Goal: Transaction & Acquisition: Purchase product/service

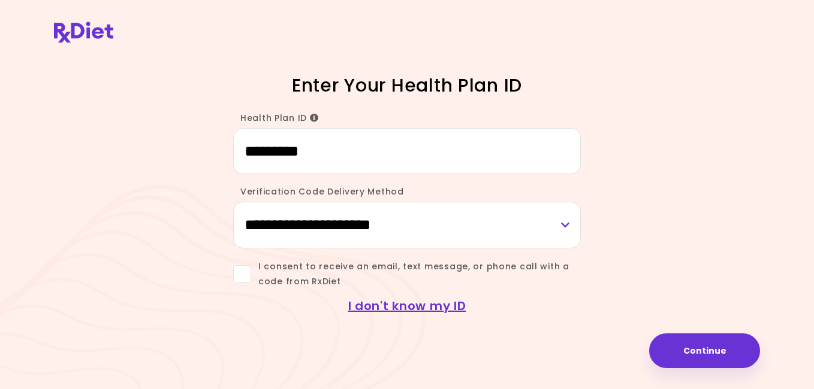
type input "*********"
click at [566, 229] on select "**********" at bounding box center [407, 225] width 348 height 46
select select "***"
click at [233, 202] on select "**********" at bounding box center [407, 225] width 348 height 46
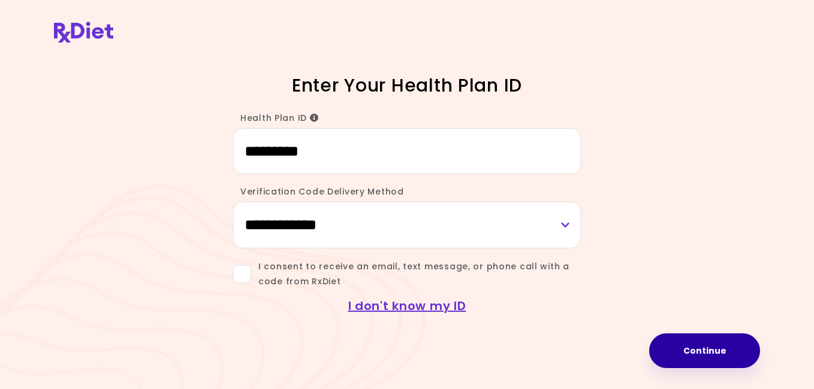
click at [677, 343] on button "Continue" at bounding box center [704, 351] width 111 height 35
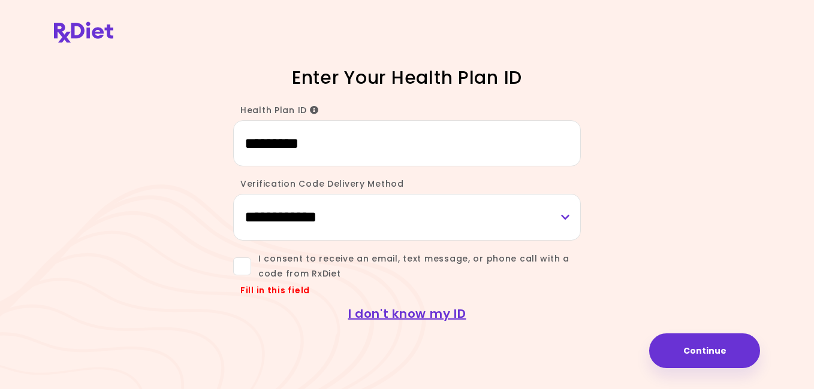
click at [244, 263] on span at bounding box center [242, 267] width 18 height 18
click at [670, 348] on button "Continue" at bounding box center [704, 351] width 111 height 35
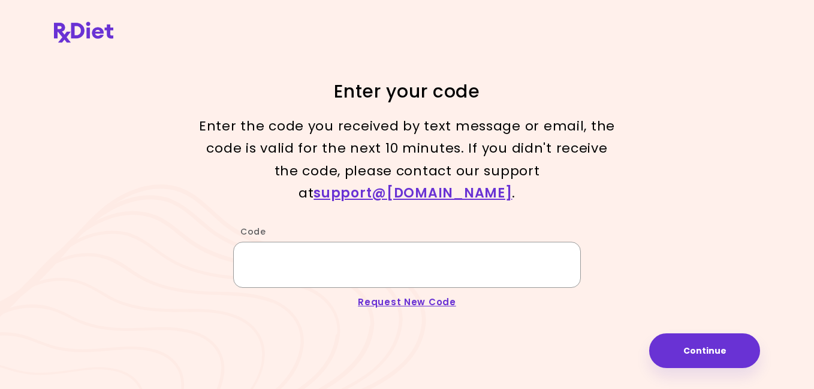
click at [261, 258] on input "Code" at bounding box center [407, 265] width 348 height 46
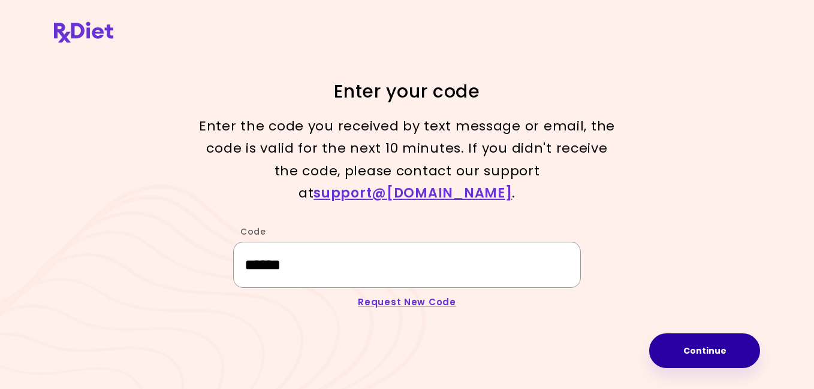
type input "******"
click at [712, 358] on button "Continue" at bounding box center [704, 351] width 111 height 35
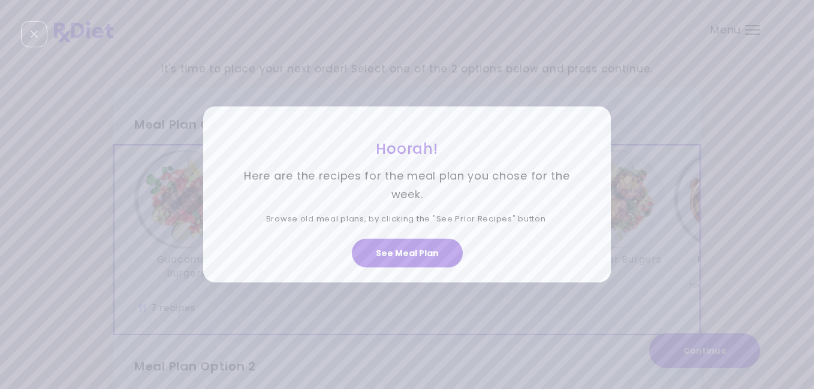
click at [629, 90] on div "Hoorah! Here are the recipes for the meal plan you chose for the week. Browse o…" at bounding box center [407, 194] width 814 height 389
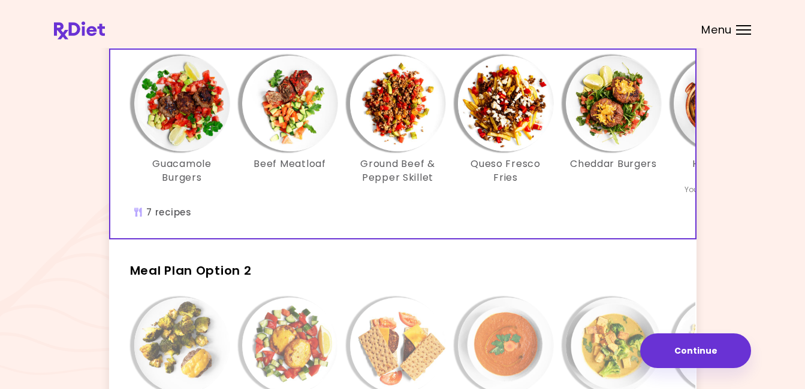
scroll to position [120, 0]
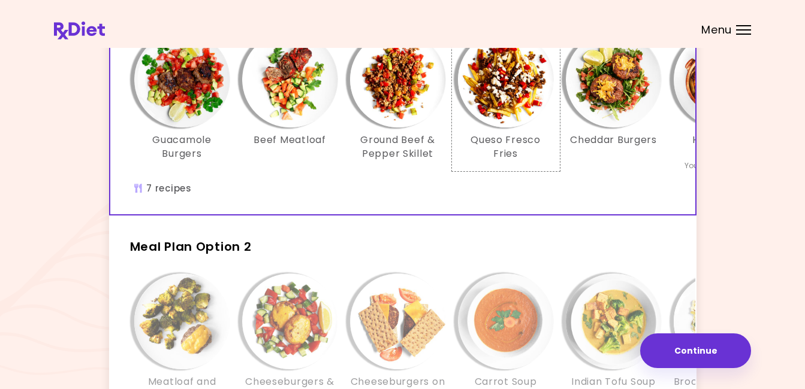
click at [543, 171] on div "Queso Fresco Fries" at bounding box center [506, 102] width 108 height 140
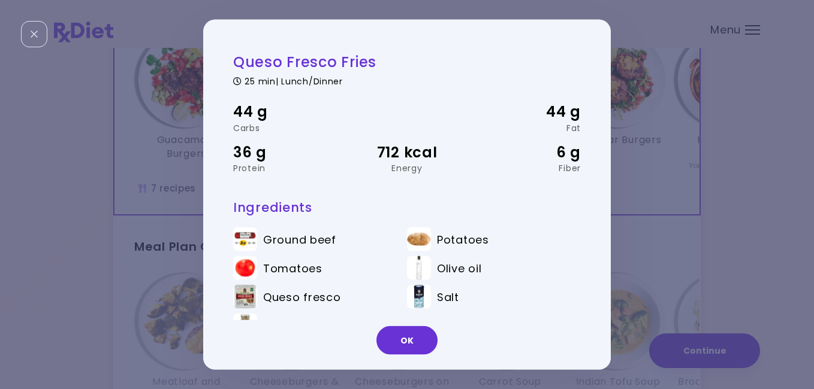
click at [690, 183] on div "Queso Fresco Fries 25 min | Lunch/Dinner 44 g Carbs 44 g Fat 36 g Protein 712 k…" at bounding box center [407, 194] width 814 height 389
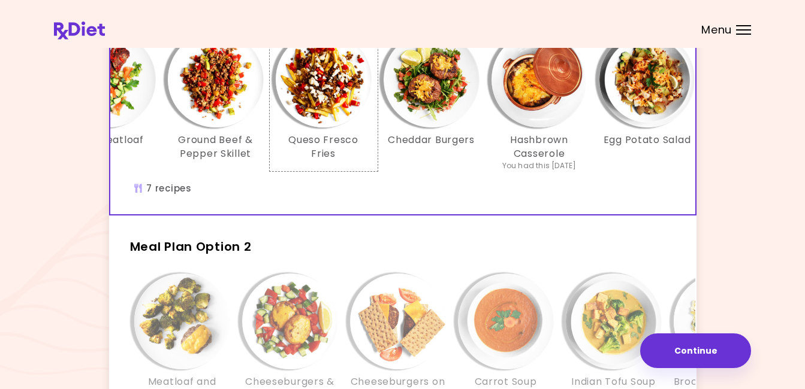
scroll to position [0, 158]
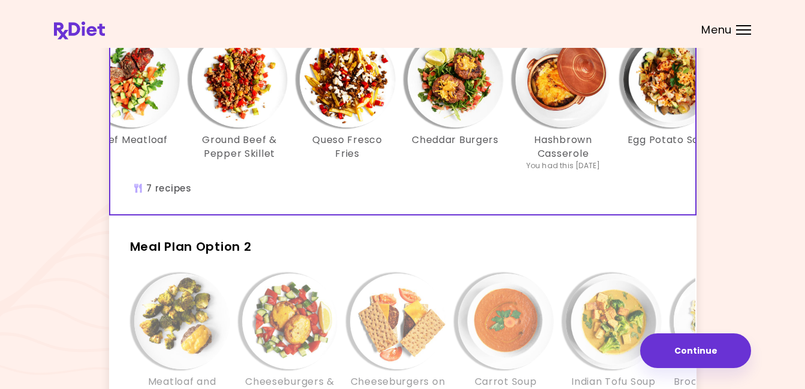
click at [563, 78] on img "Info - Hashbrown Casserole - Meal Plan Option 1 (Selected)" at bounding box center [563, 80] width 96 height 96
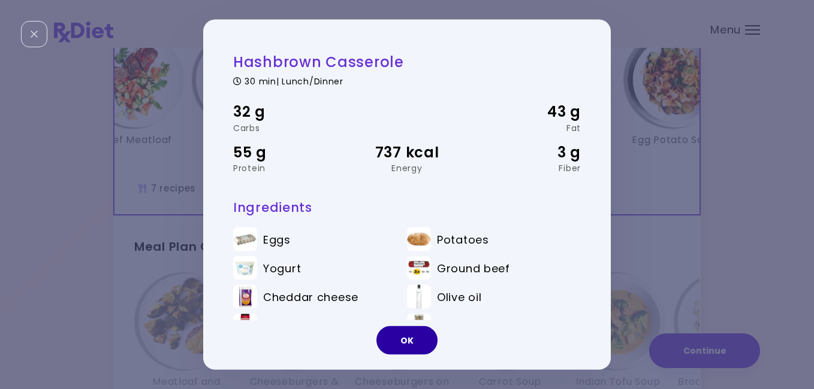
click at [407, 337] on button "OK" at bounding box center [406, 341] width 61 height 29
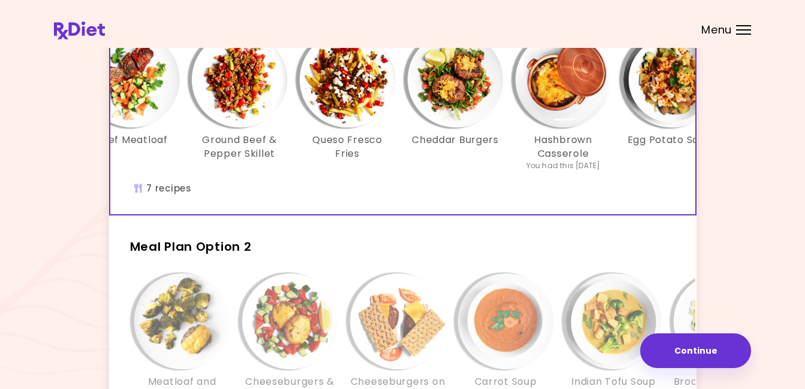
click at [457, 87] on img "Info - Cheddar Burgers - Meal Plan Option 1 (Selected)" at bounding box center [455, 80] width 96 height 96
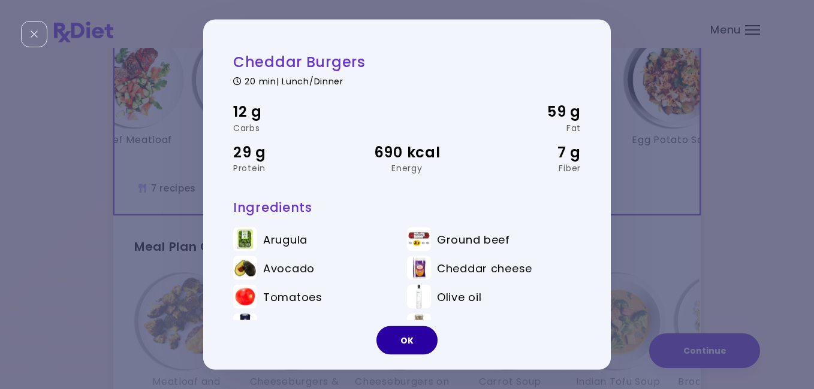
click at [394, 339] on button "OK" at bounding box center [406, 341] width 61 height 29
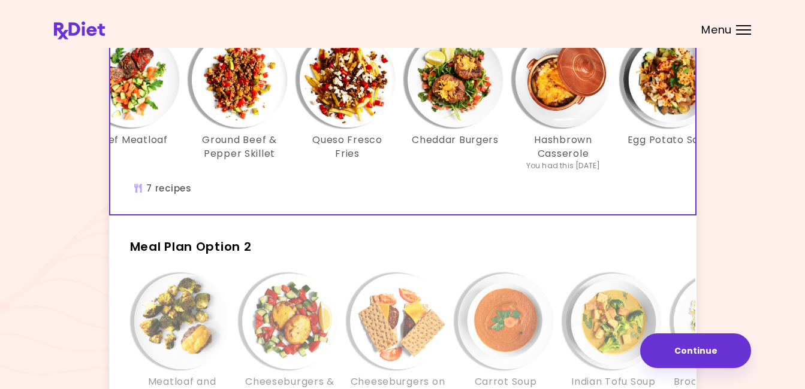
click at [474, 88] on img "Info - Cheddar Burgers - Meal Plan Option 1 (Selected)" at bounding box center [455, 80] width 96 height 96
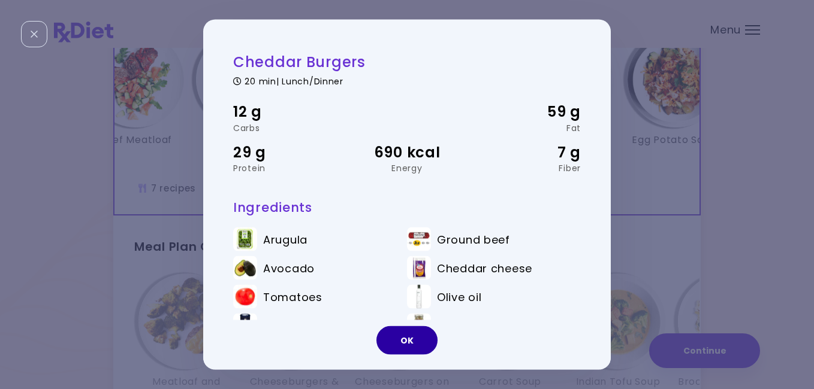
click at [395, 342] on button "OK" at bounding box center [406, 341] width 61 height 29
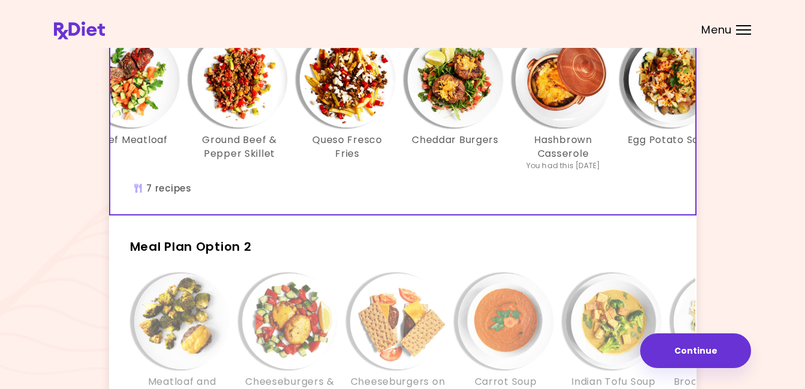
click at [338, 98] on img "Info - Queso Fresco Fries - Meal Plan Option 1 (Selected)" at bounding box center [348, 80] width 96 height 96
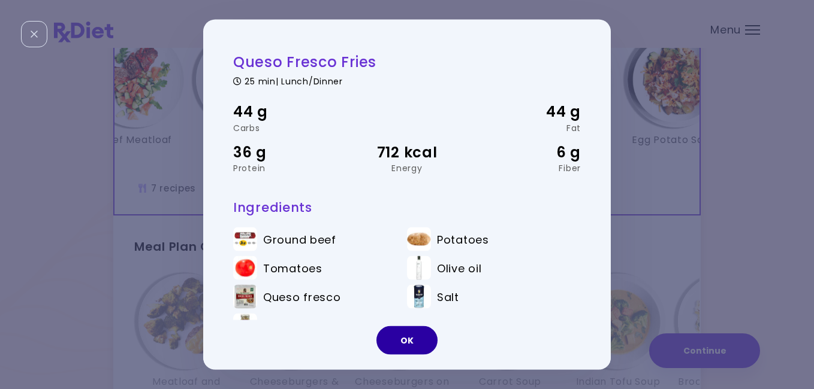
click at [403, 334] on button "OK" at bounding box center [406, 341] width 61 height 29
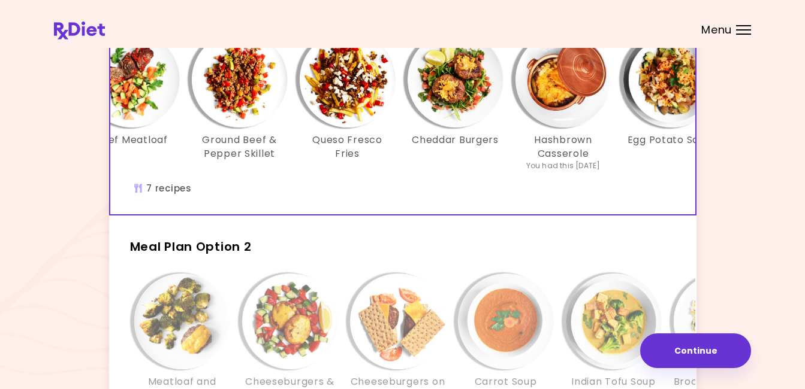
click at [227, 87] on img "Info - Ground Beef & Pepper Skillet - Meal Plan Option 1 (Selected)" at bounding box center [240, 80] width 96 height 96
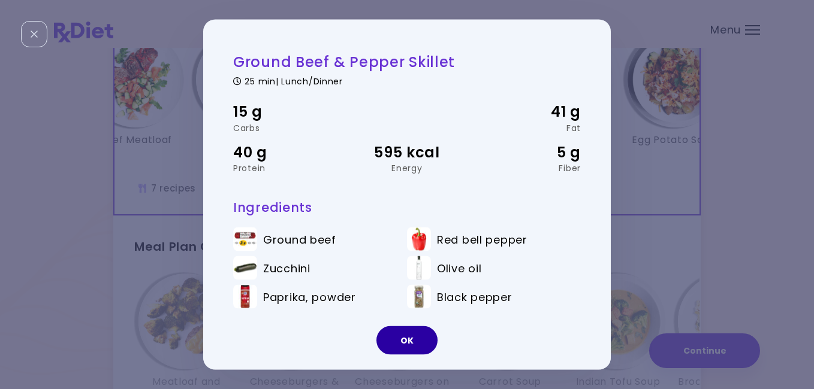
click at [414, 343] on button "OK" at bounding box center [406, 341] width 61 height 29
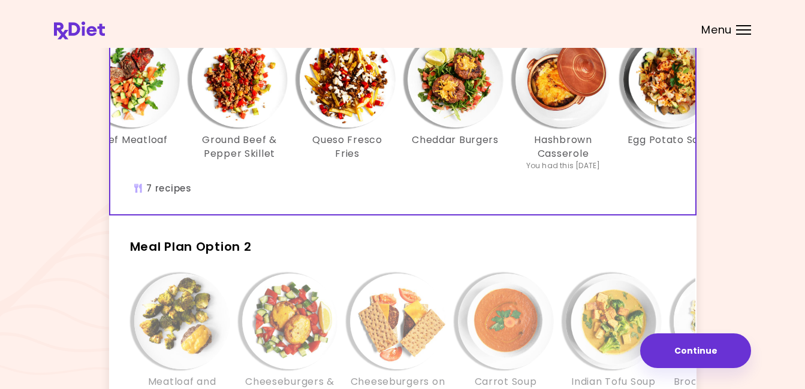
click at [124, 77] on img "Info - Beef Meatloaf - Meal Plan Option 1 (Selected)" at bounding box center [132, 80] width 96 height 96
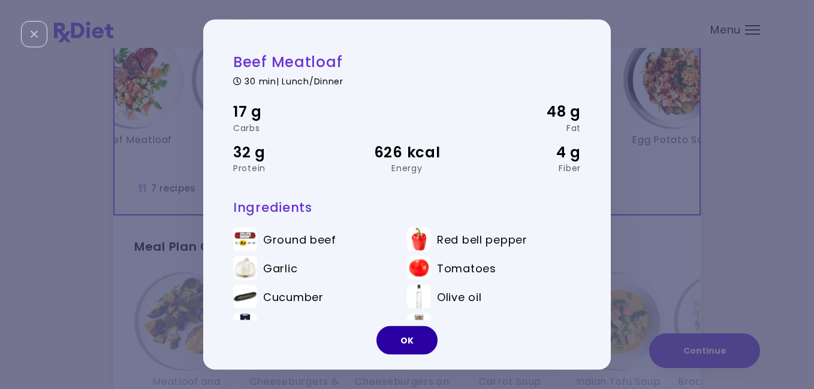
click at [393, 336] on button "OK" at bounding box center [406, 341] width 61 height 29
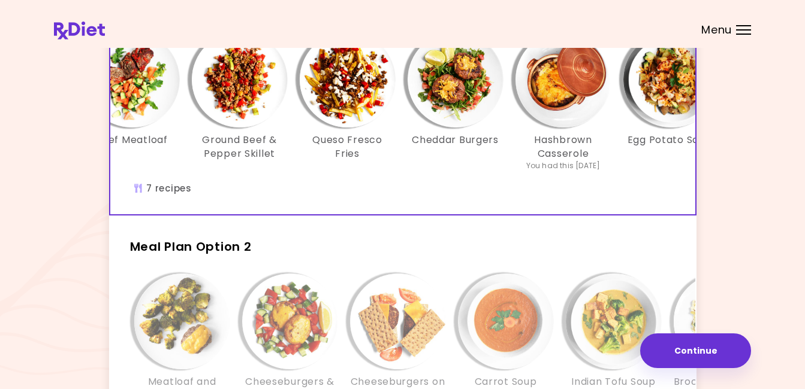
click at [318, 281] on div "Meatloaf and Broccoli Cheeseburgers & Salad You had this [DATE] Cheeseburgers o…" at bounding box center [505, 362] width 791 height 189
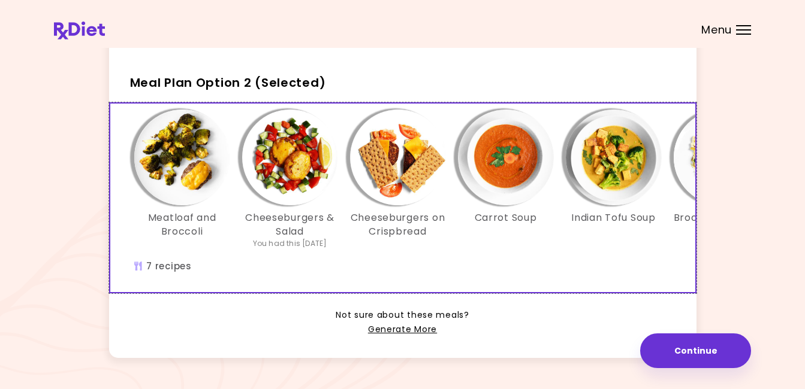
scroll to position [288, 0]
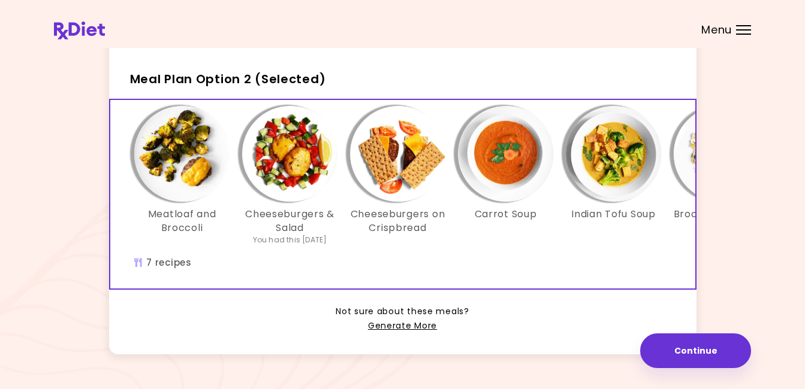
click at [170, 167] on img "Info - Meatloaf and Broccoli - Meal Plan Option 2 (Selected)" at bounding box center [182, 154] width 96 height 96
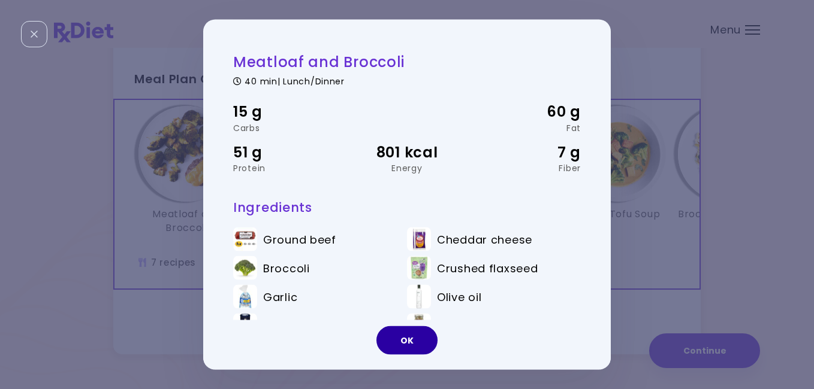
click at [406, 339] on button "OK" at bounding box center [406, 341] width 61 height 29
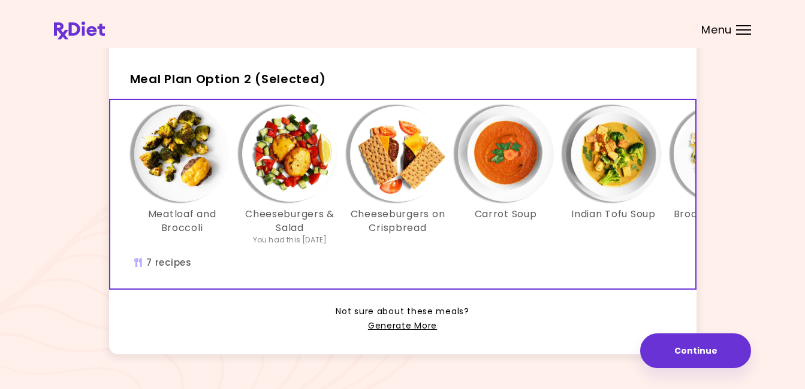
click at [394, 157] on img "Info - Cheeseburgers on Crispbread - Meal Plan Option 2 (Selected)" at bounding box center [398, 154] width 96 height 96
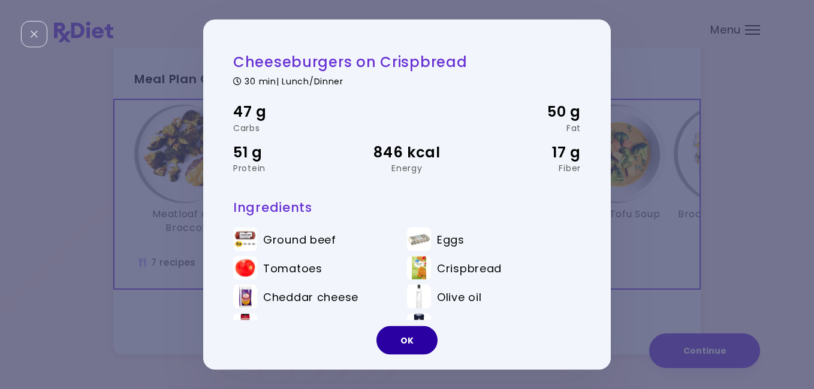
click at [400, 347] on button "OK" at bounding box center [406, 341] width 61 height 29
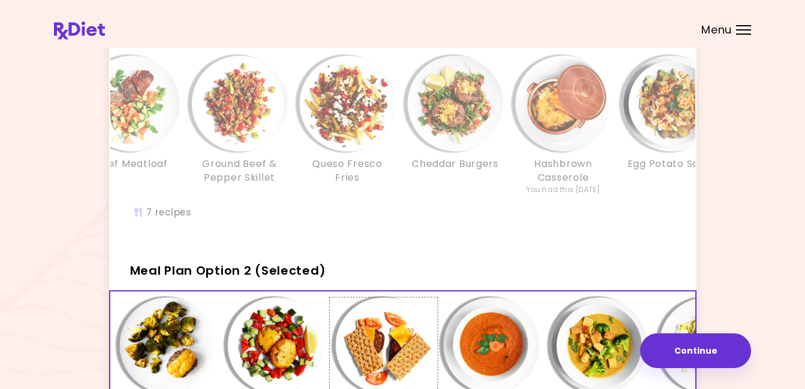
scroll to position [72, 0]
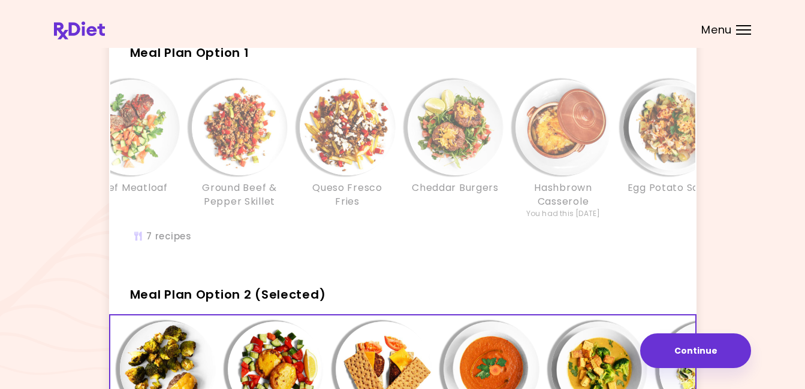
click at [424, 188] on h3 "Cheddar Burgers" at bounding box center [455, 188] width 87 height 13
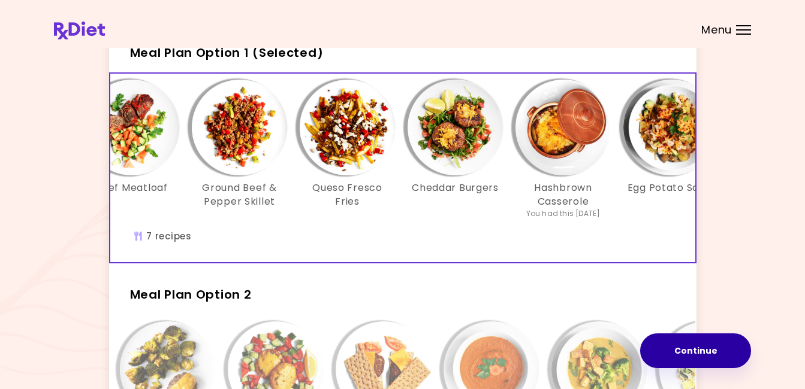
click at [694, 346] on button "Continue" at bounding box center [695, 351] width 111 height 35
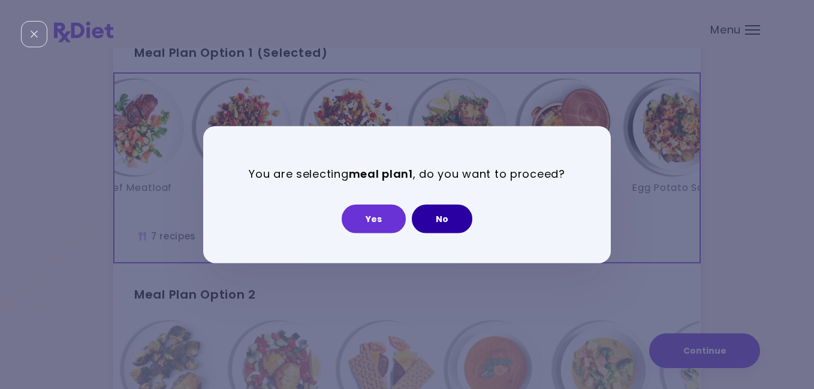
click at [437, 215] on button "No" at bounding box center [442, 218] width 61 height 29
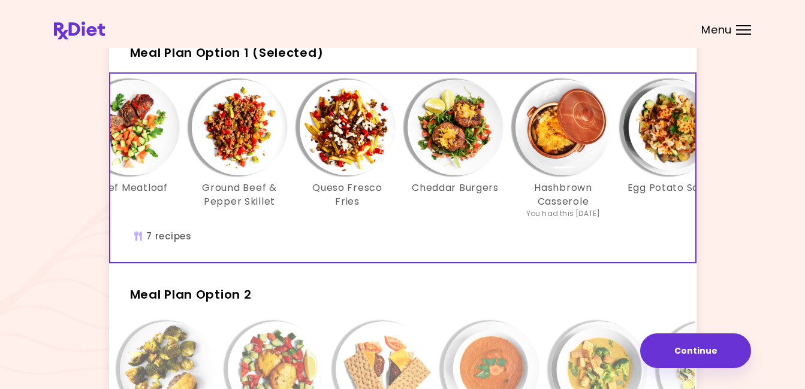
click at [740, 231] on div "It's time to place your next order! Select one of the 2 options below and press…" at bounding box center [402, 282] width 697 height 606
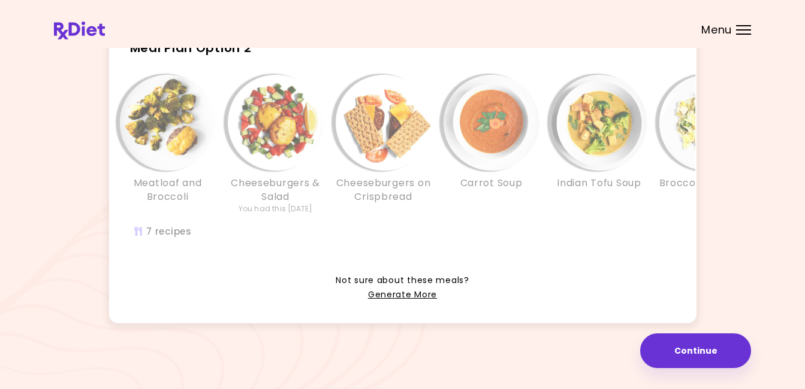
scroll to position [337, 0]
click at [410, 295] on link "Generate More" at bounding box center [402, 295] width 69 height 14
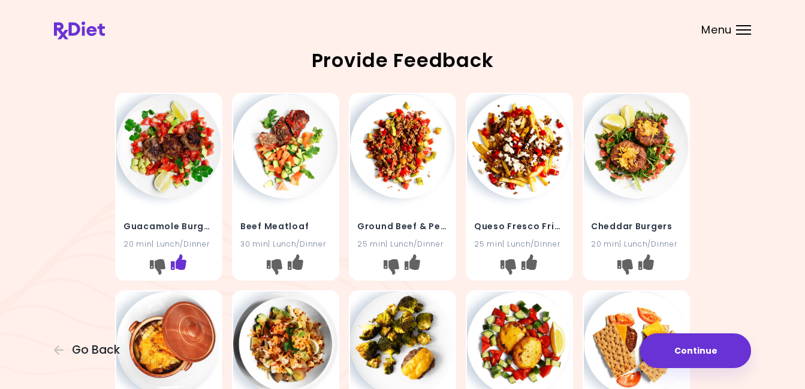
click at [177, 265] on icon "I like this recipe" at bounding box center [179, 263] width 16 height 16
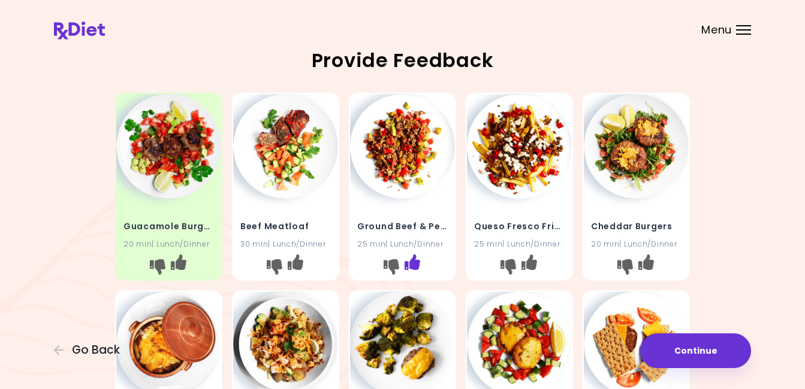
click at [417, 261] on icon "I like this recipe" at bounding box center [412, 263] width 16 height 16
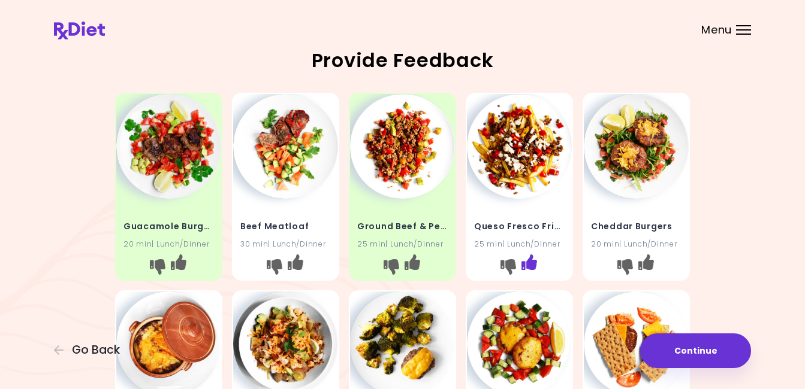
click at [529, 264] on icon "I like this recipe" at bounding box center [529, 263] width 16 height 16
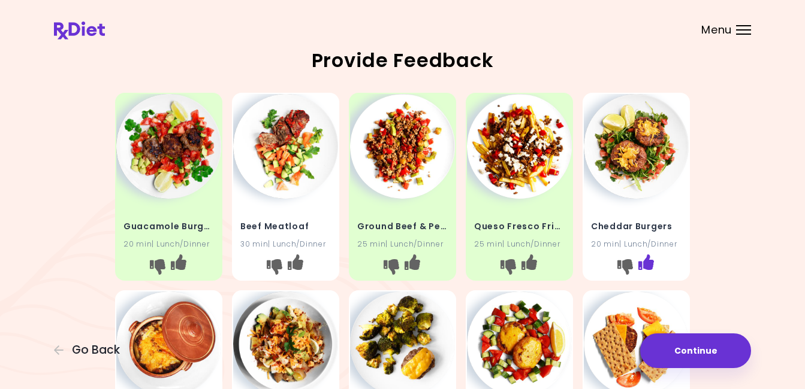
click at [653, 263] on icon "I like this recipe" at bounding box center [646, 263] width 16 height 16
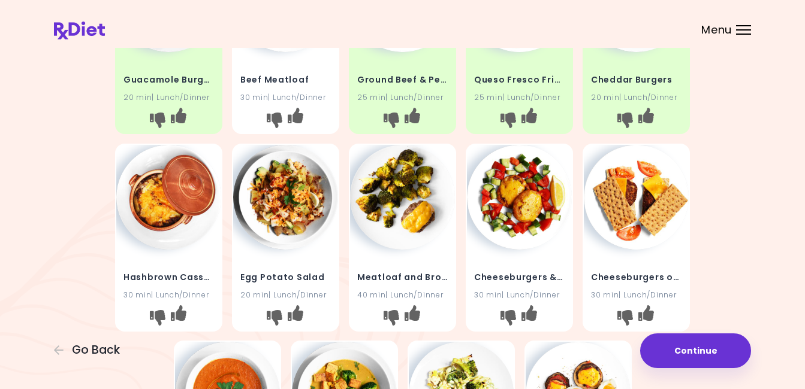
scroll to position [168, 0]
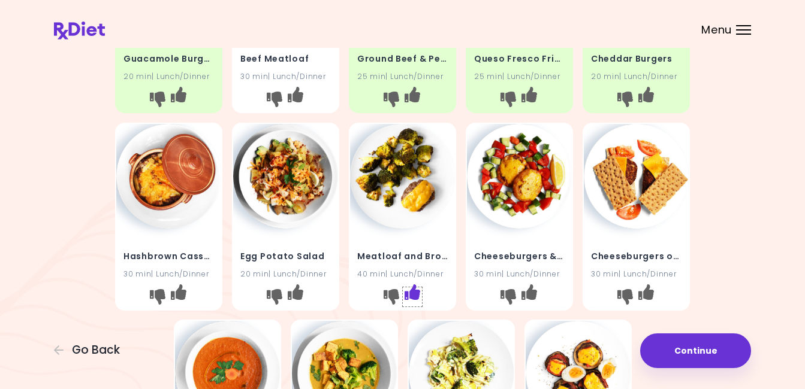
click at [416, 295] on icon "I like this recipe" at bounding box center [412, 292] width 16 height 16
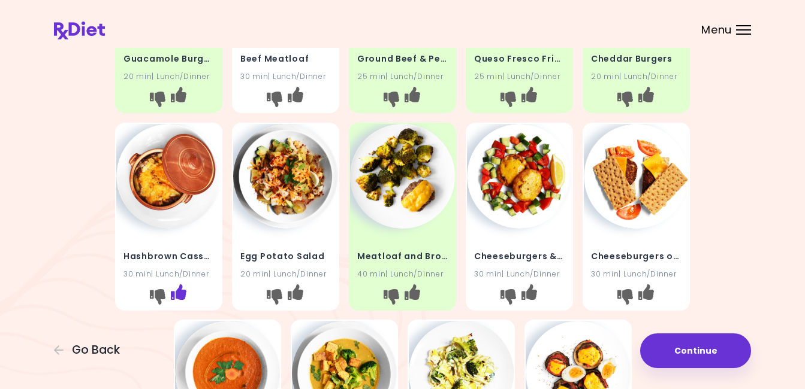
click at [176, 291] on icon "I like this recipe" at bounding box center [179, 292] width 16 height 16
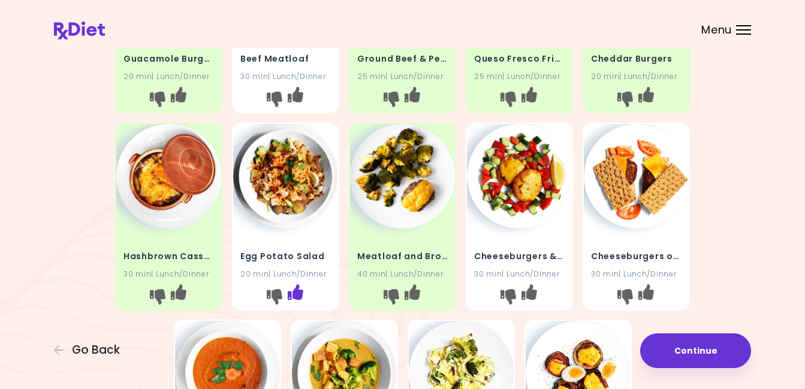
click at [296, 293] on icon "I like this recipe" at bounding box center [296, 292] width 16 height 16
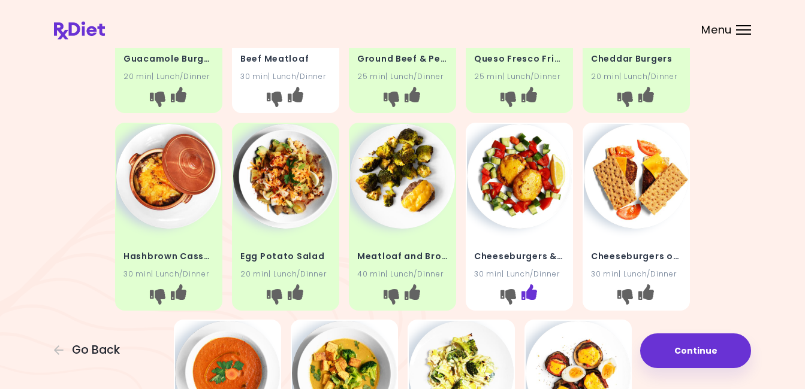
click at [529, 294] on icon "I like this recipe" at bounding box center [529, 292] width 16 height 16
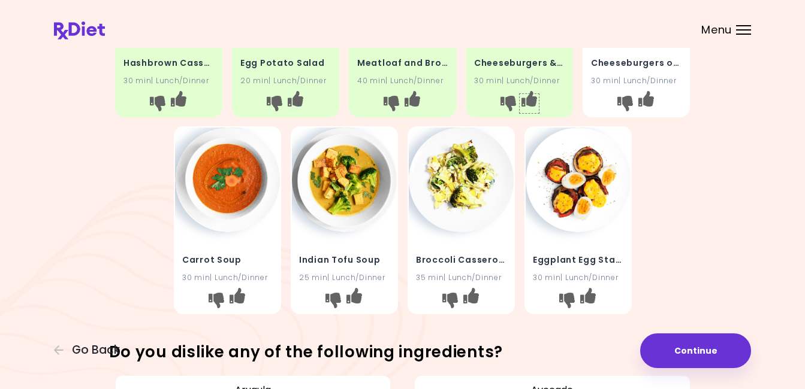
scroll to position [340, 0]
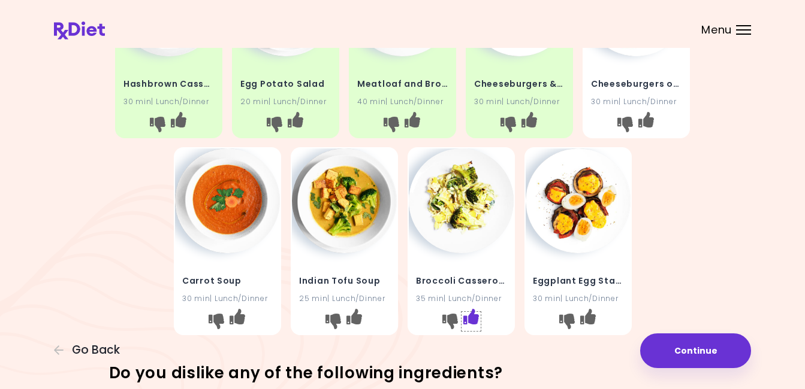
click at [475, 319] on icon "I like this recipe" at bounding box center [471, 317] width 16 height 16
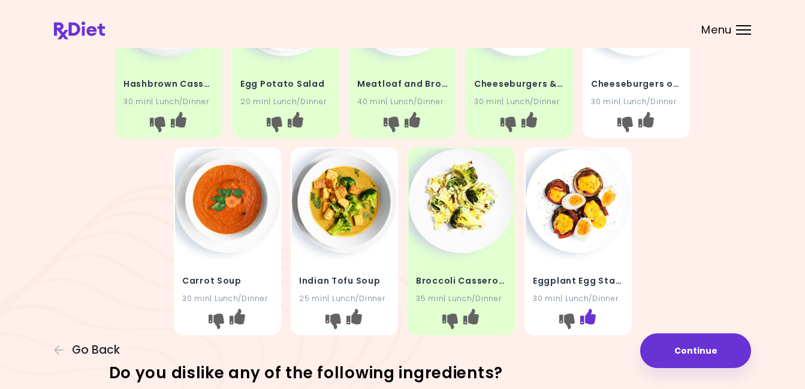
click at [581, 320] on icon "I like this recipe" at bounding box center [587, 317] width 16 height 16
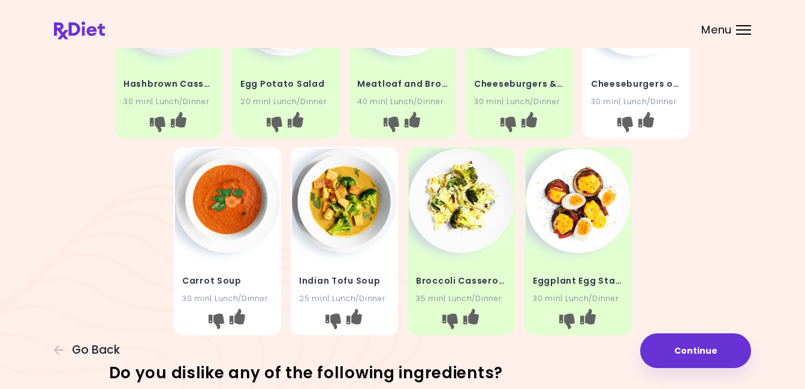
click at [713, 269] on div "Guacamole Burgers 20 min | Lunch/Dinner Beef Meatloaf 30 min | Lunch/Dinner Gro…" at bounding box center [402, 44] width 697 height 593
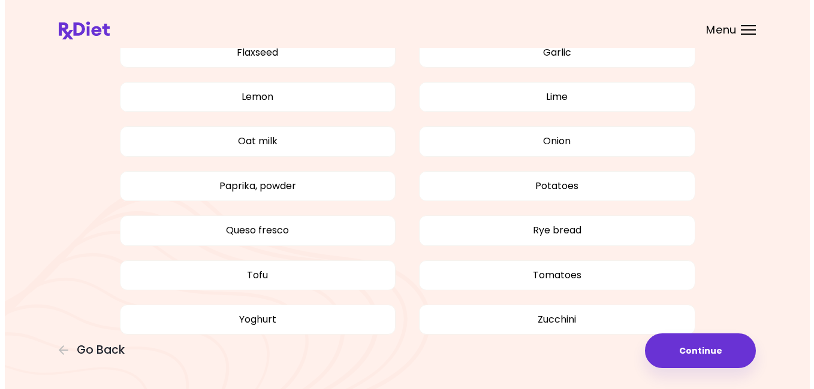
scroll to position [1030, 0]
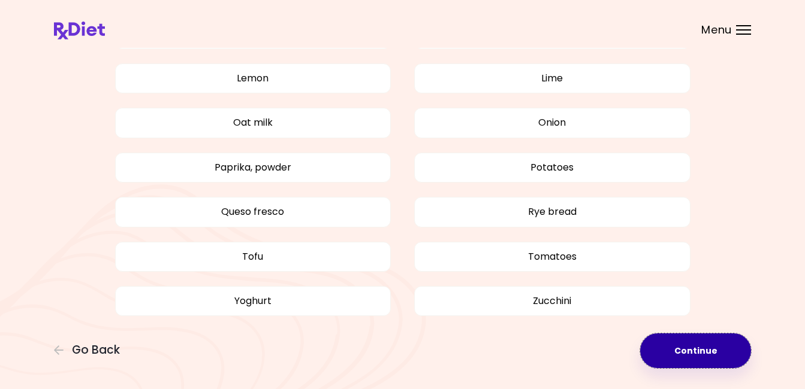
click at [689, 346] on button "Continue" at bounding box center [695, 351] width 111 height 35
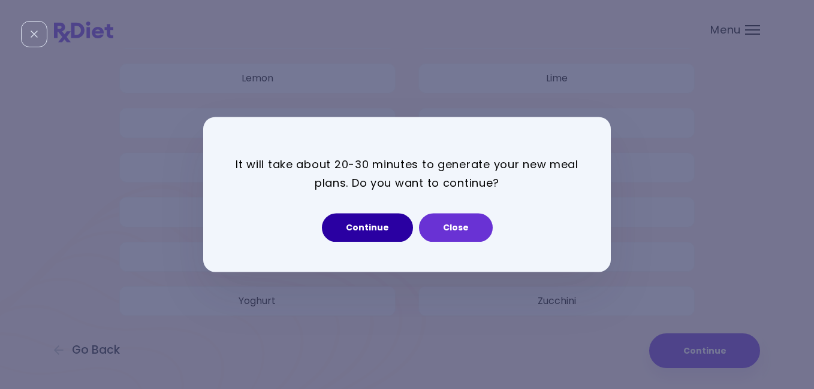
click at [379, 228] on button "Continue" at bounding box center [367, 228] width 91 height 29
select select "*"
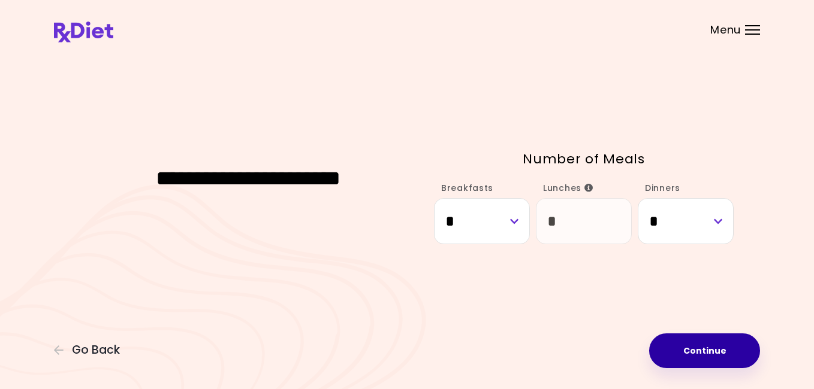
click at [675, 348] on button "Continue" at bounding box center [704, 351] width 111 height 35
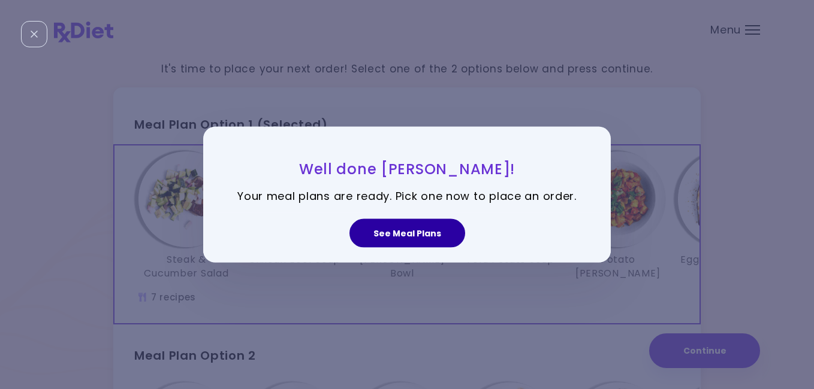
click at [419, 237] on button "See Meal Plans" at bounding box center [407, 233] width 116 height 29
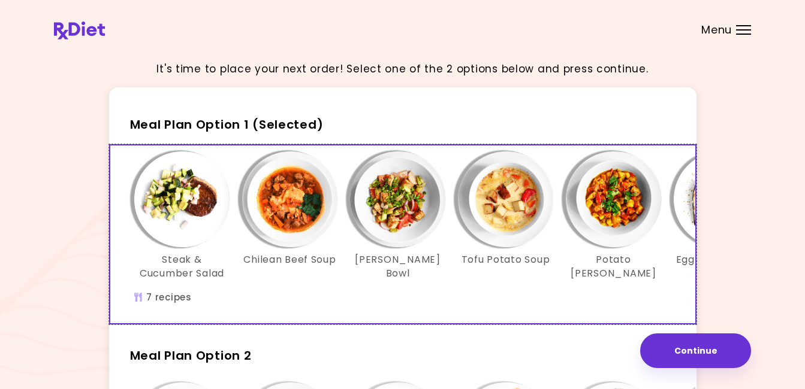
click at [420, 301] on div "Steak & Cucumber Salad Chilean Beef Soup Tomato Leek Bowl Tofu Potato Soup Pota…" at bounding box center [505, 235] width 791 height 178
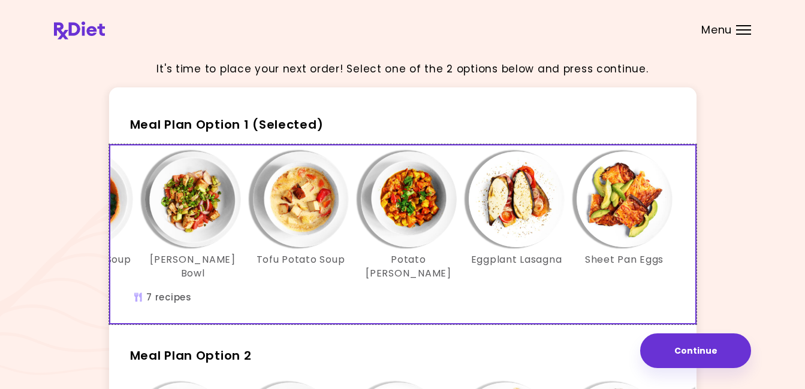
scroll to position [0, 206]
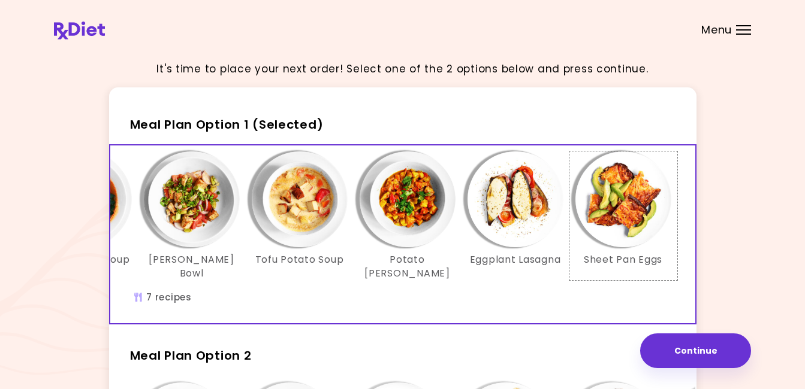
click at [613, 203] on img "Info - Sheet Pan Eggs - Meal Plan Option 1 (Selected)" at bounding box center [623, 200] width 96 height 96
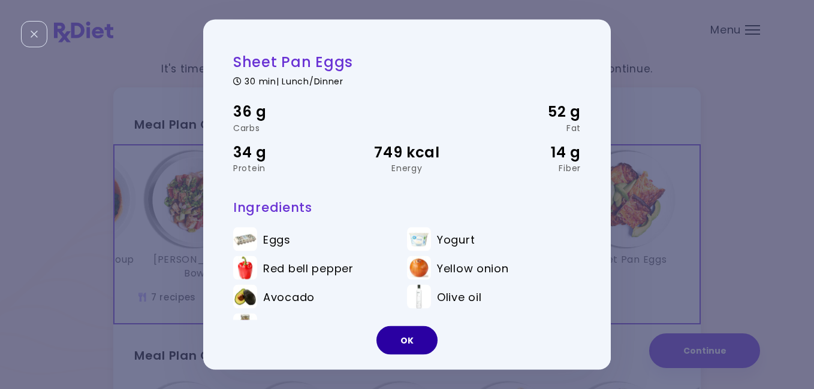
click at [409, 336] on button "OK" at bounding box center [406, 341] width 61 height 29
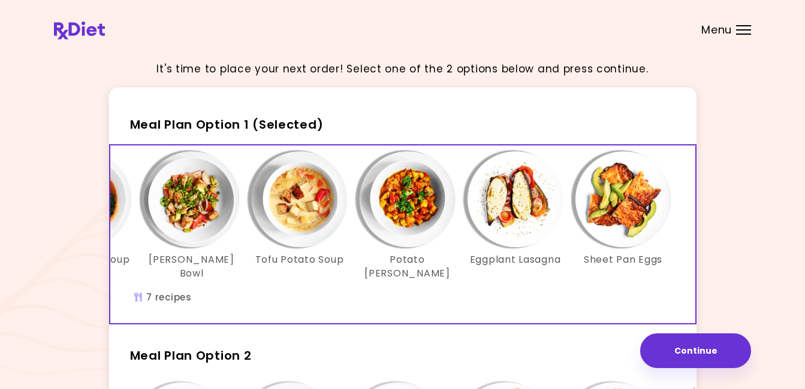
click at [518, 203] on img "Info - Eggplant Lasagna - Meal Plan Option 1 (Selected)" at bounding box center [515, 200] width 96 height 96
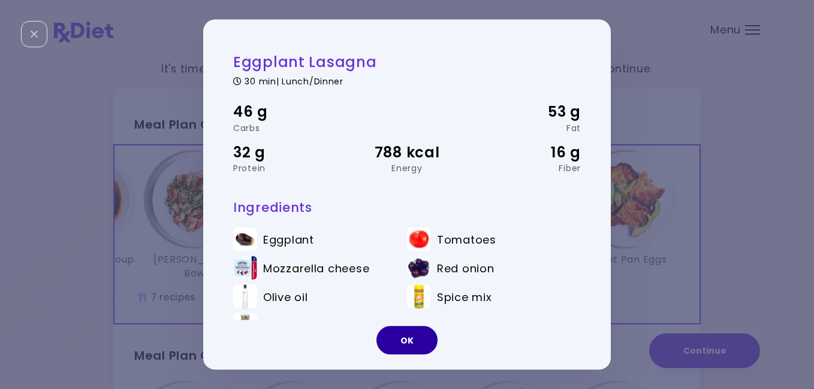
click at [408, 337] on button "OK" at bounding box center [406, 341] width 61 height 29
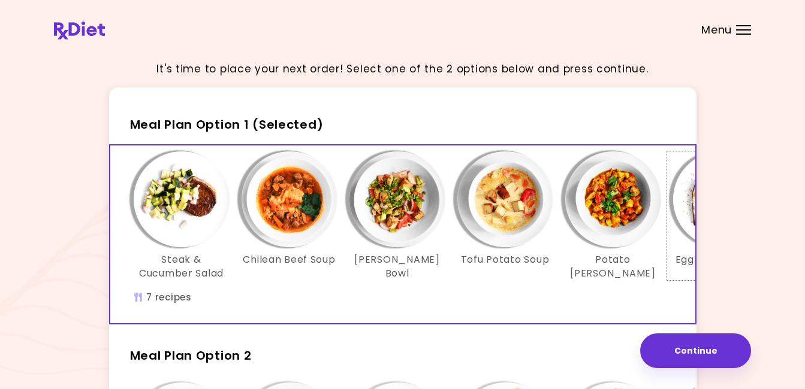
scroll to position [0, 0]
click at [277, 216] on img "Info - Chilean Beef Soup - Meal Plan Option 1 (Selected)" at bounding box center [290, 200] width 96 height 96
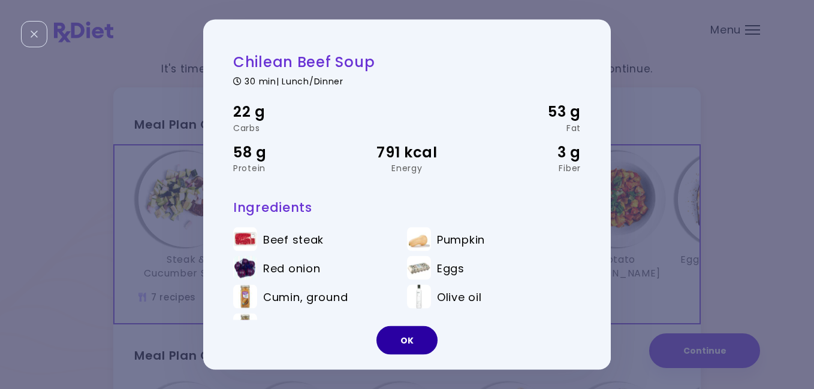
click at [413, 341] on button "OK" at bounding box center [406, 341] width 61 height 29
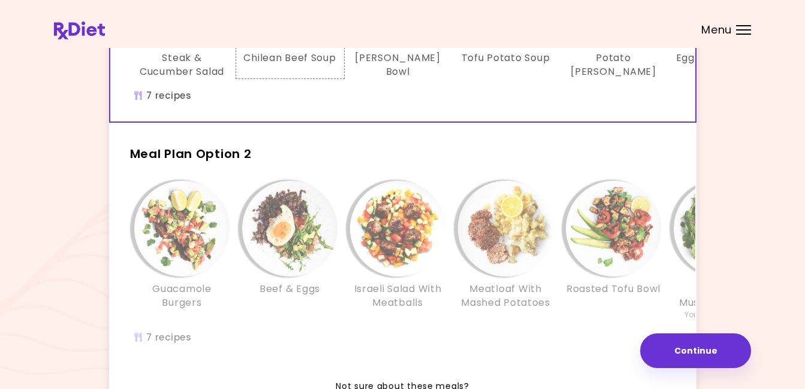
scroll to position [216, 0]
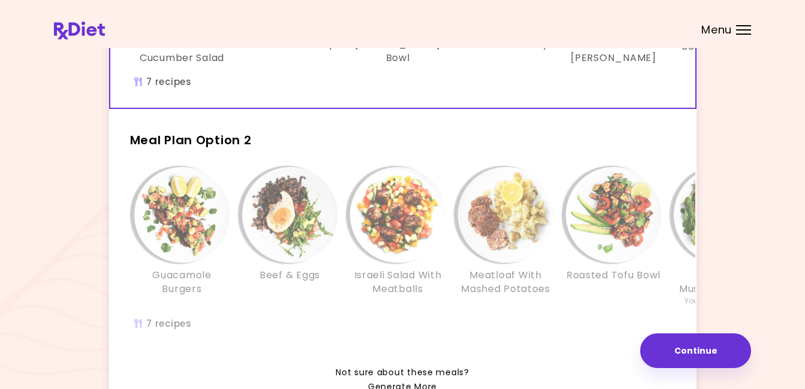
click at [297, 301] on div "Beef & Eggs" at bounding box center [290, 237] width 108 height 140
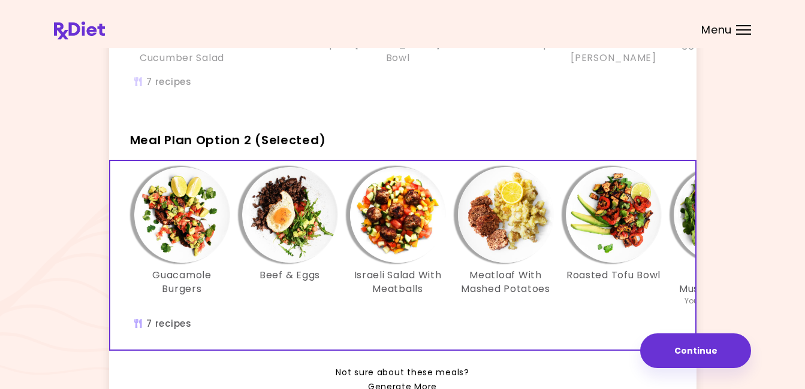
click at [181, 220] on img "Info - Guacamole Burgers - Meal Plan Option 2 (Selected)" at bounding box center [182, 215] width 96 height 96
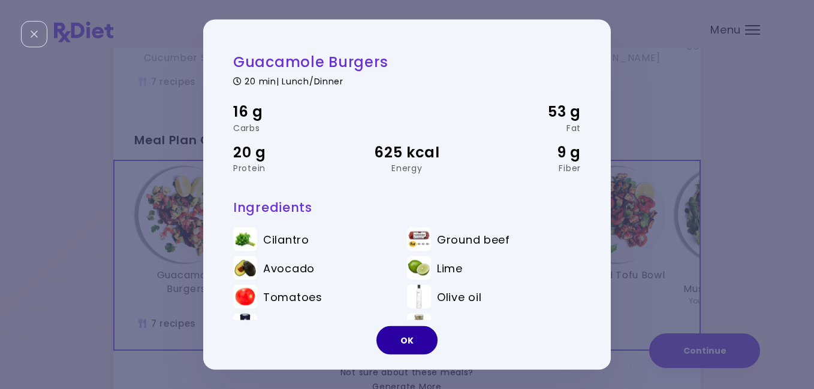
click at [401, 339] on button "OK" at bounding box center [406, 341] width 61 height 29
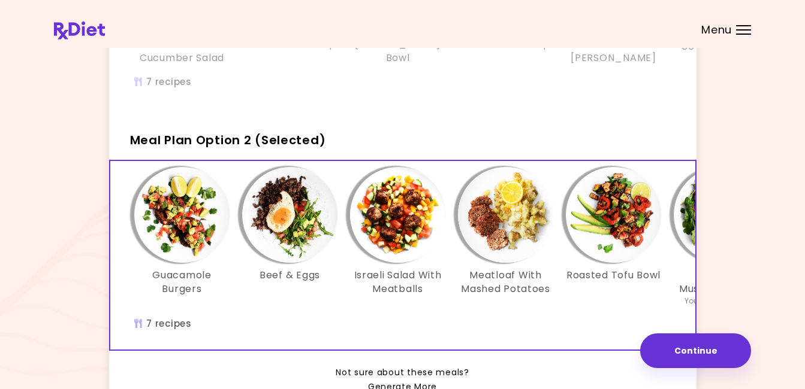
click at [278, 227] on img "Info - Beef & Eggs - Meal Plan Option 2 (Selected)" at bounding box center [290, 215] width 96 height 96
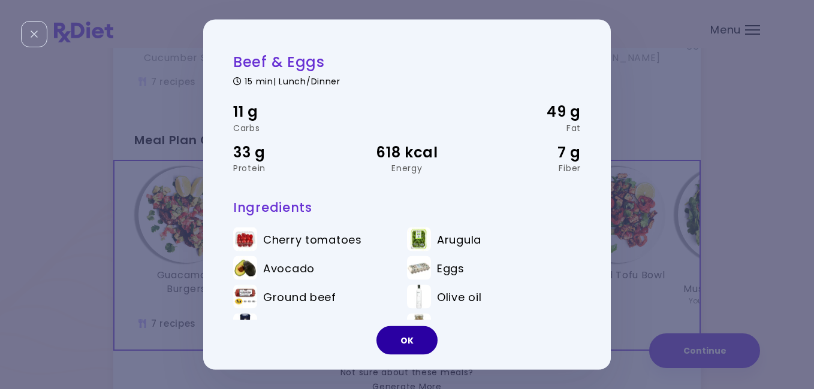
click at [404, 342] on button "OK" at bounding box center [406, 341] width 61 height 29
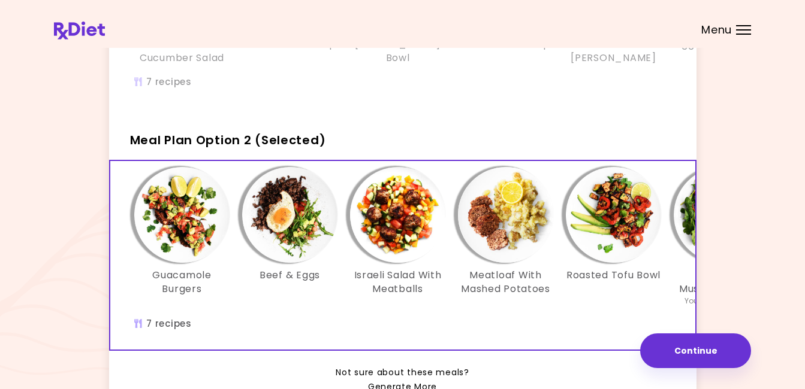
click at [403, 234] on img "Info - Israeli Salad With Meatballs - Meal Plan Option 2 (Selected)" at bounding box center [398, 215] width 96 height 96
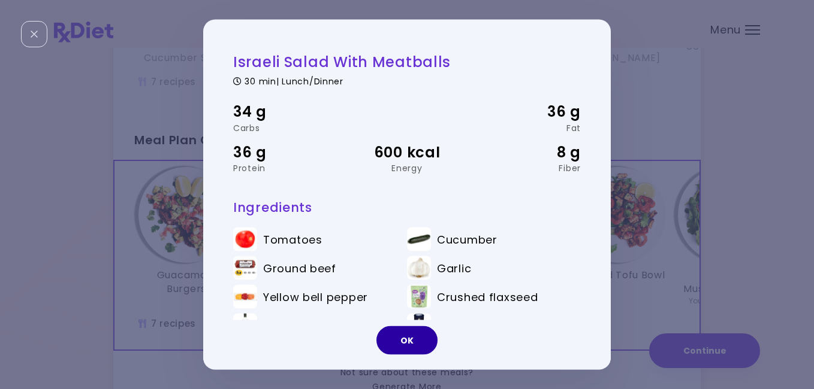
click at [399, 337] on button "OK" at bounding box center [406, 341] width 61 height 29
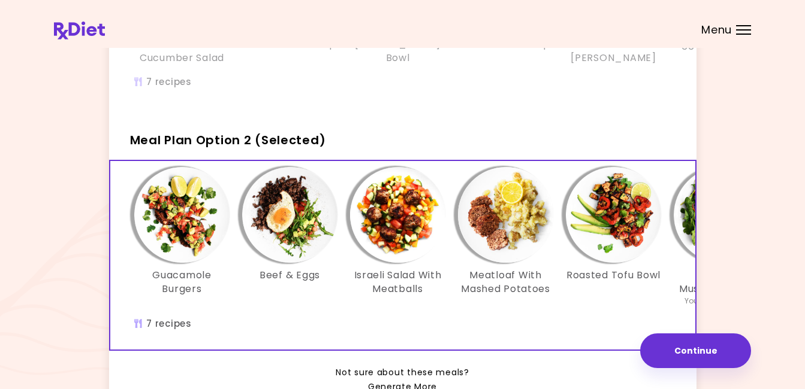
click at [508, 231] on img "Info - Meatloaf With Mashed Potatoes - Meal Plan Option 2 (Selected)" at bounding box center [506, 215] width 96 height 96
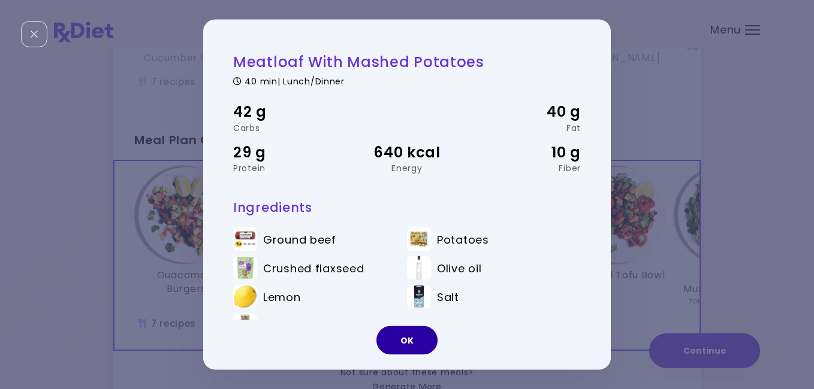
click at [410, 340] on button "OK" at bounding box center [406, 341] width 61 height 29
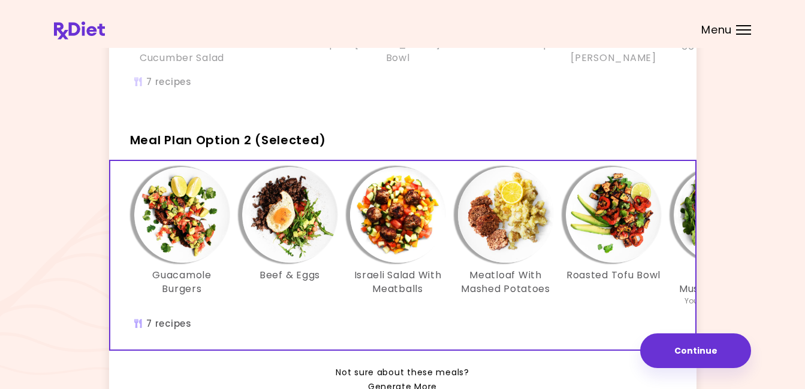
click at [620, 237] on img "Info - Roasted Tofu Bowl - Meal Plan Option 2 (Selected)" at bounding box center [614, 215] width 96 height 96
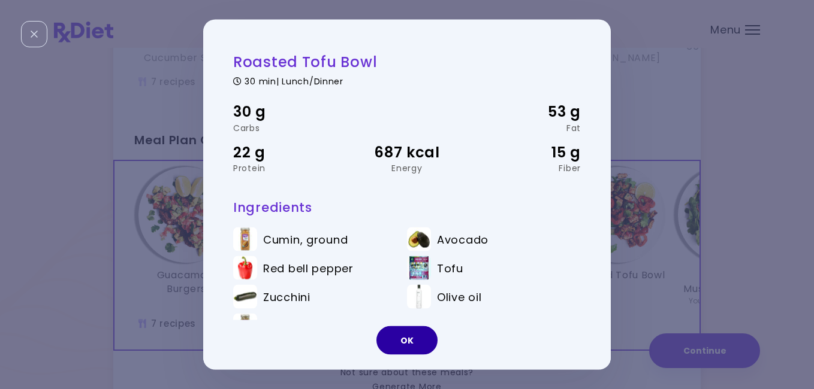
click at [410, 338] on button "OK" at bounding box center [406, 341] width 61 height 29
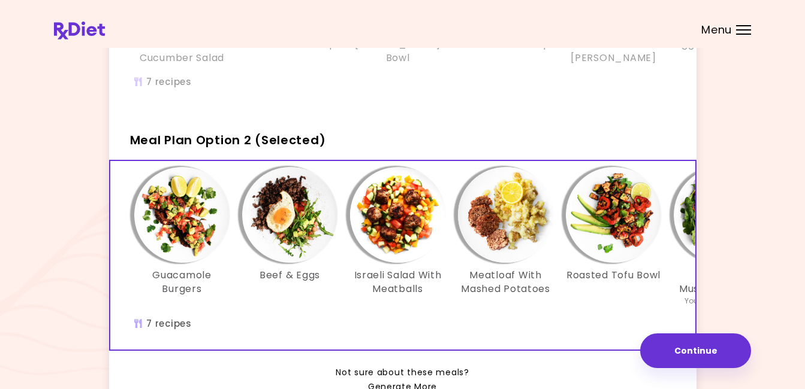
click at [570, 306] on div "Roasted Tofu Bowl" at bounding box center [614, 237] width 108 height 140
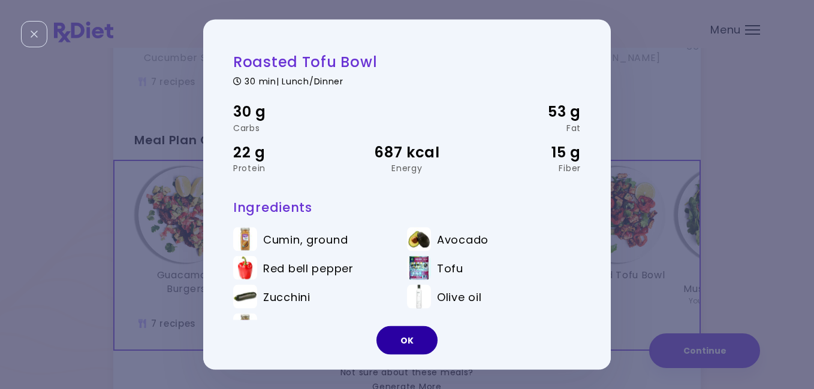
click at [416, 333] on button "OK" at bounding box center [406, 341] width 61 height 29
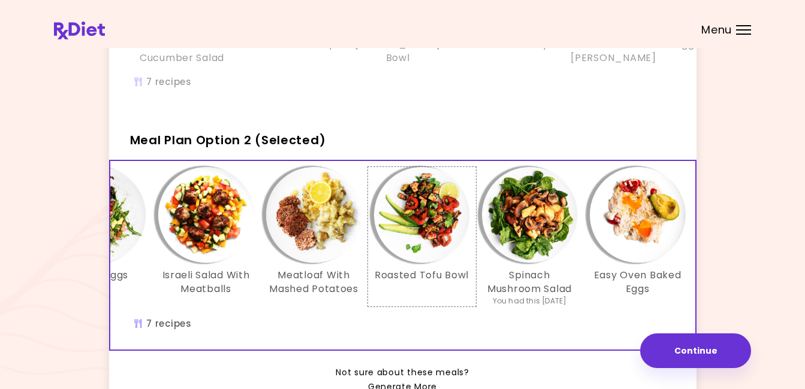
scroll to position [0, 206]
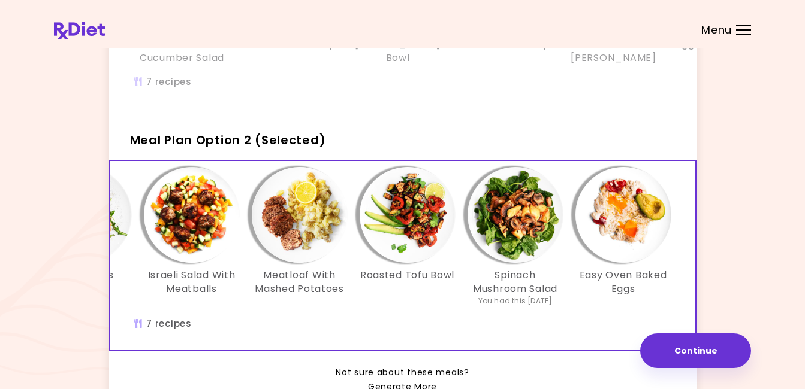
click at [629, 228] on img "Info - Easy Oven Baked Eggs - Meal Plan Option 2 (Selected)" at bounding box center [623, 215] width 96 height 96
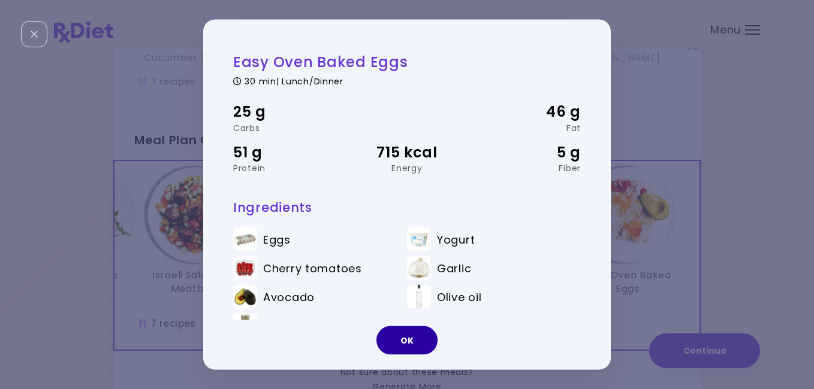
click at [386, 340] on button "OK" at bounding box center [406, 341] width 61 height 29
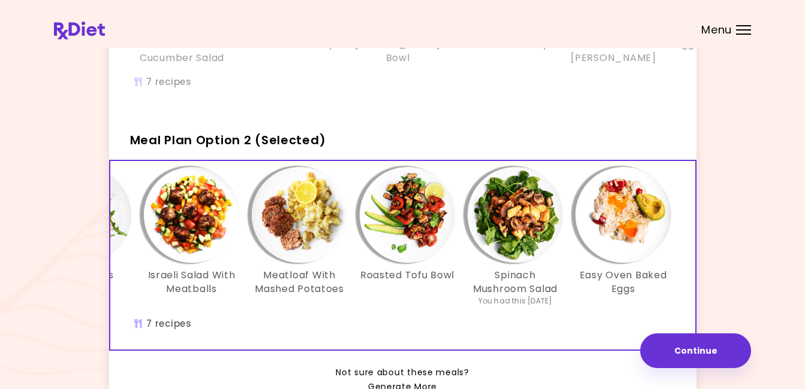
click at [739, 256] on div "It's time to place your next order! Select one of the 2 options below and press…" at bounding box center [402, 133] width 697 height 596
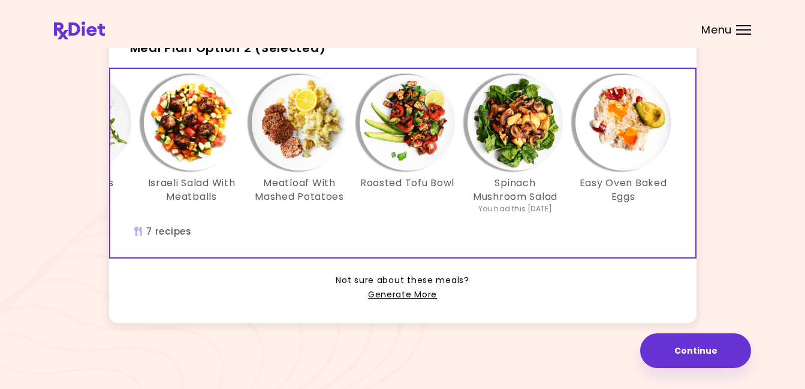
scroll to position [312, 0]
click at [413, 303] on link "Generate More" at bounding box center [402, 295] width 69 height 14
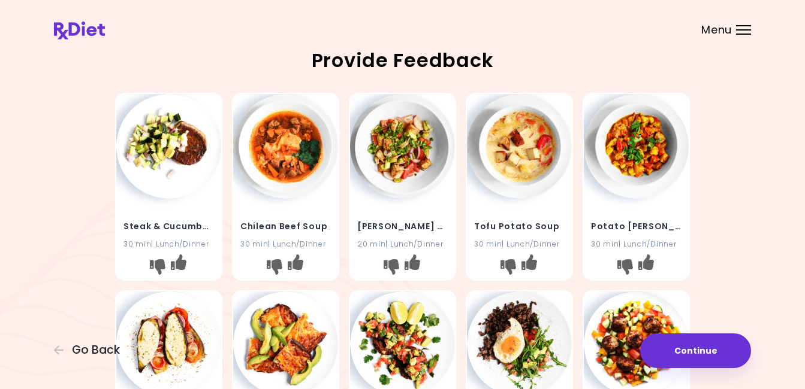
click at [76, 288] on div "Steak & Cucumber Salad 30 min | Lunch/Dinner Chilean Beef Soup 30 min | Lunch/D…" at bounding box center [402, 384] width 697 height 593
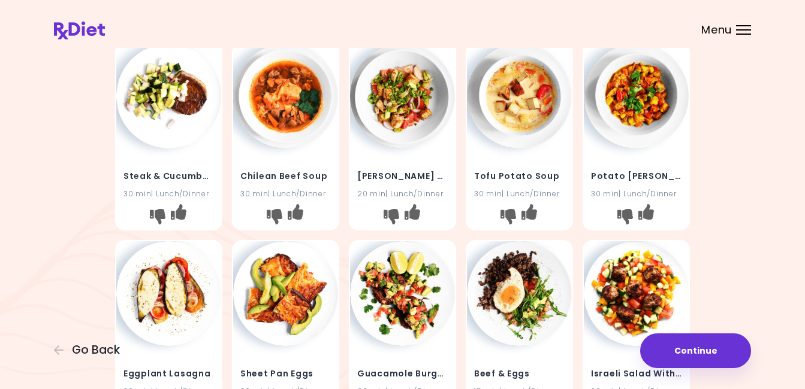
scroll to position [48, 0]
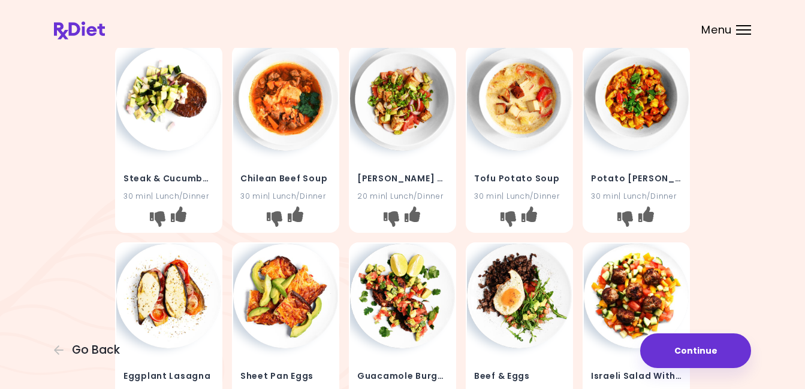
click at [412, 293] on img at bounding box center [402, 296] width 105 height 105
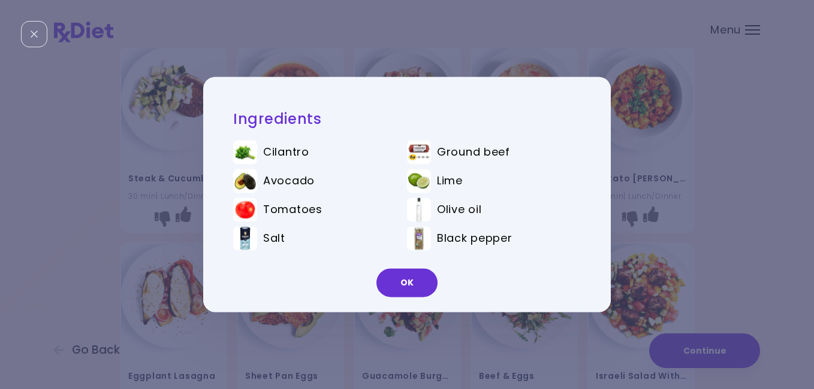
click at [177, 243] on div "Ingredients Cilantro Ground beef Avocado Lime Tomatoes Olive oil Salt Black pep…" at bounding box center [407, 194] width 814 height 389
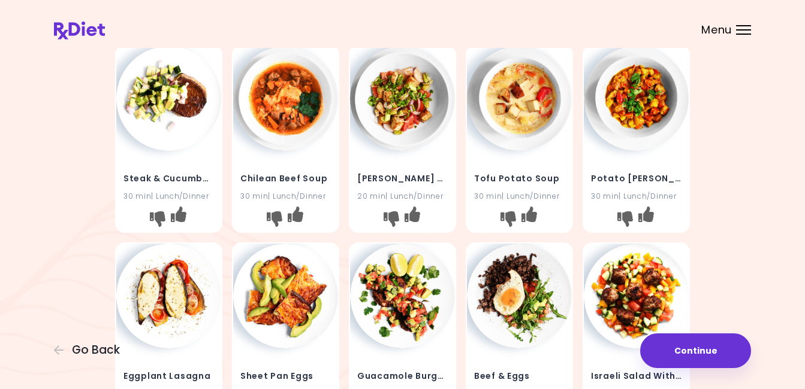
click at [518, 281] on img at bounding box center [519, 296] width 105 height 105
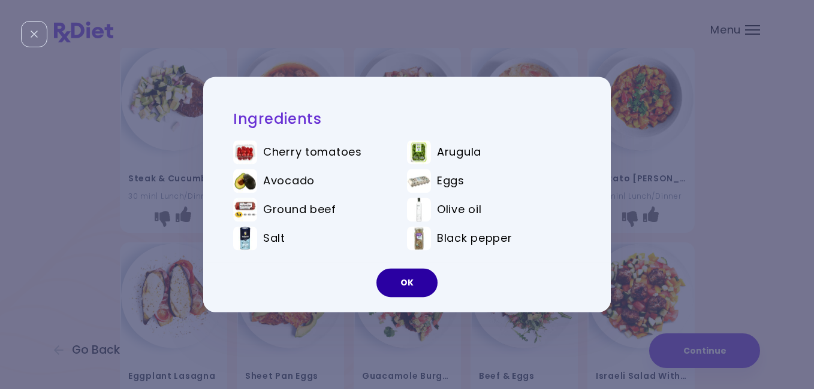
click at [395, 277] on button "OK" at bounding box center [406, 283] width 61 height 29
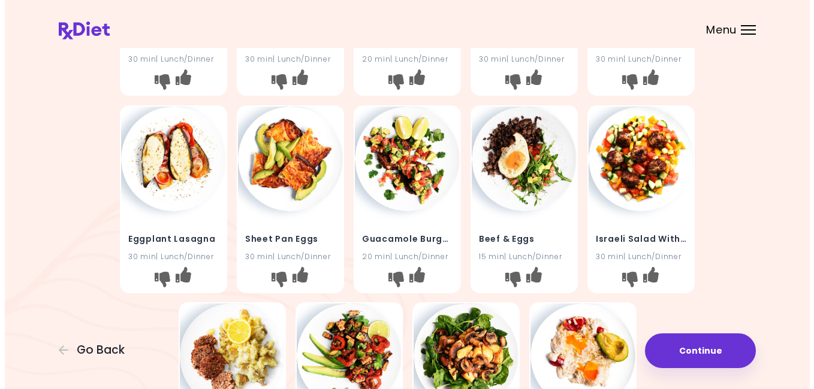
scroll to position [192, 0]
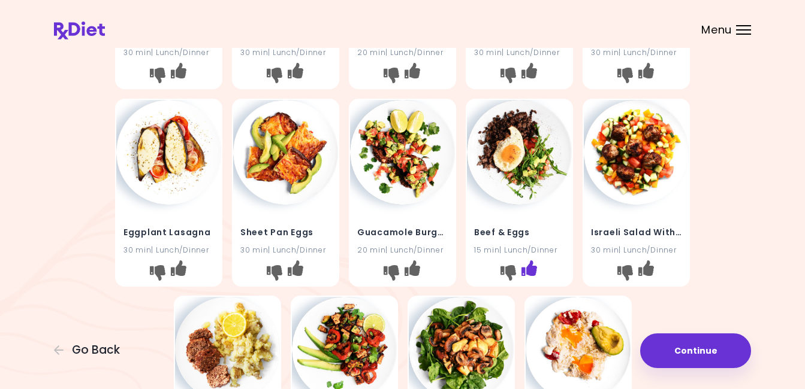
click at [536, 279] on button "I like this recipe" at bounding box center [529, 272] width 19 height 19
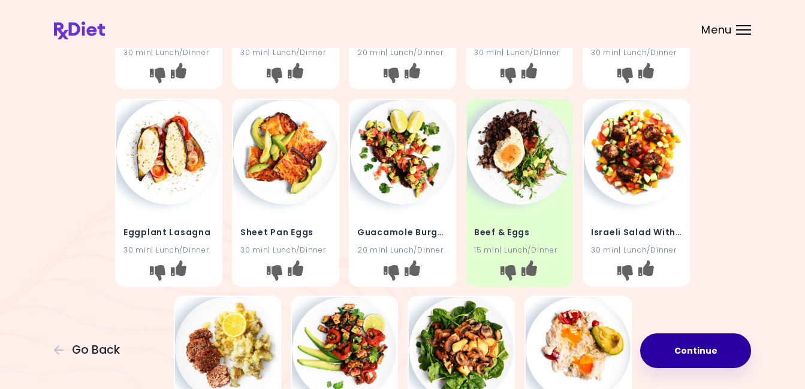
click at [668, 348] on button "Continue" at bounding box center [695, 351] width 111 height 35
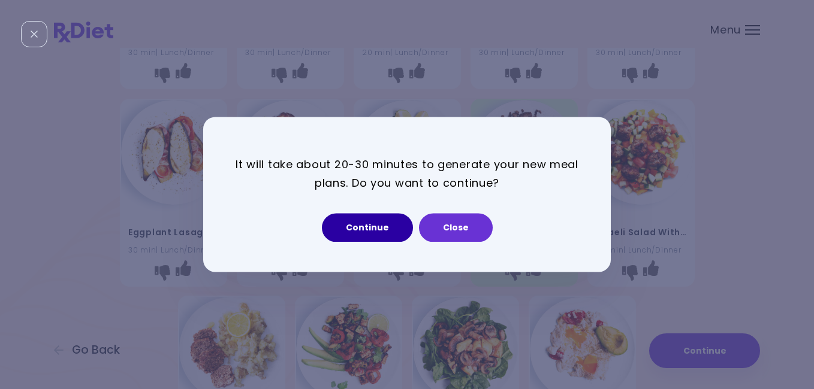
click at [369, 227] on button "Continue" at bounding box center [367, 228] width 91 height 29
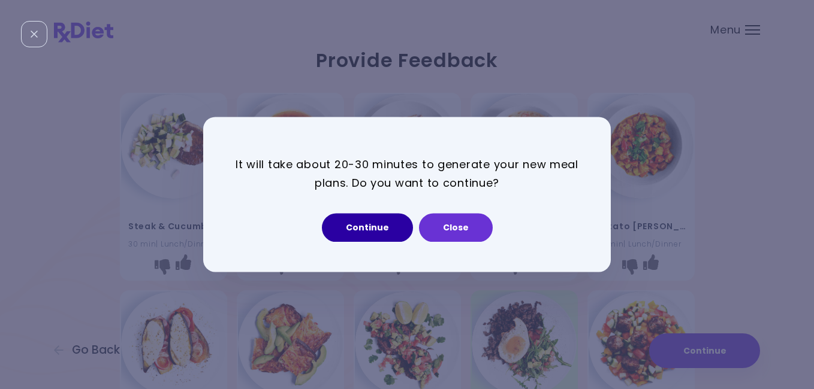
select select "*"
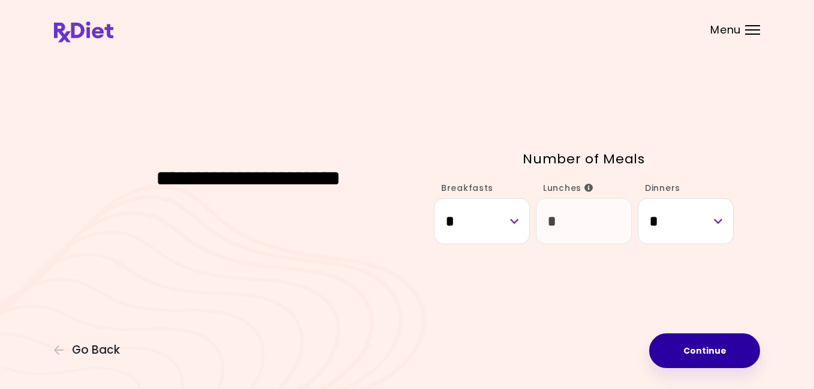
click at [725, 349] on button "Continue" at bounding box center [704, 351] width 111 height 35
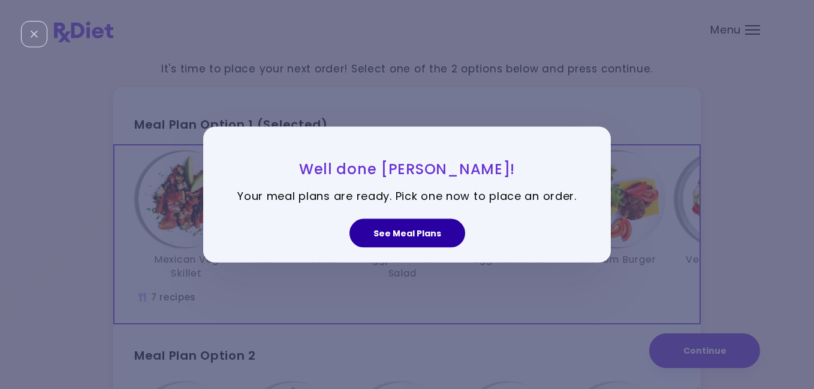
click at [434, 225] on button "See Meal Plans" at bounding box center [407, 233] width 116 height 29
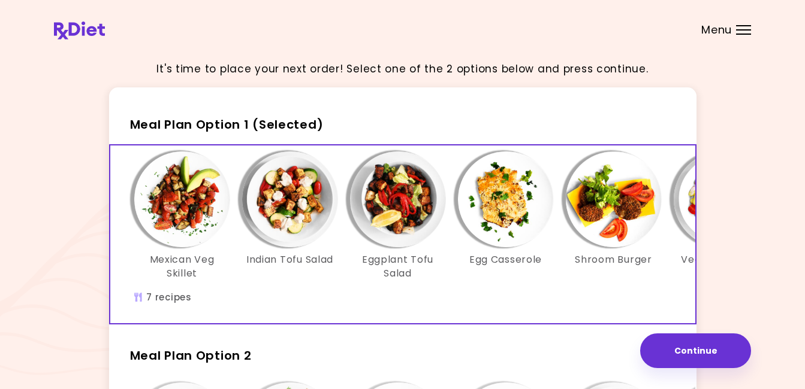
click at [183, 213] on img "Info - Mexican Veg Skillet - Meal Plan Option 1 (Selected)" at bounding box center [182, 200] width 96 height 96
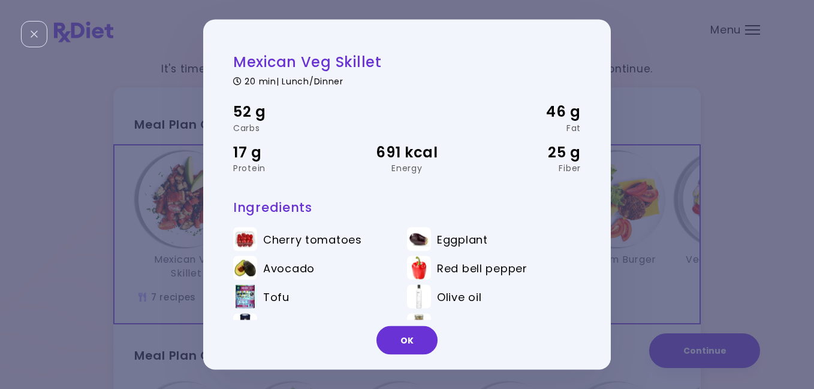
click at [183, 213] on div "Mexican Veg Skillet 20 min | Lunch/Dinner 52 g Carbs 46 g Fat 17 g Protein 691 …" at bounding box center [407, 194] width 814 height 389
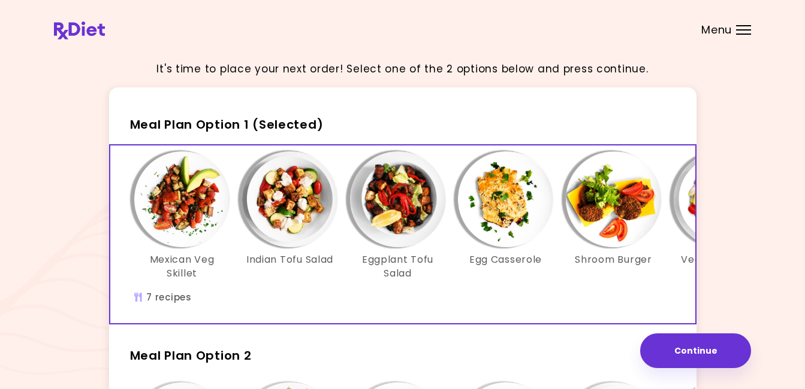
click at [605, 291] on div "Mexican Veg Skillet Indian Tofu Salad Eggplant Tofu Salad Egg Casserole Shroom …" at bounding box center [505, 222] width 755 height 141
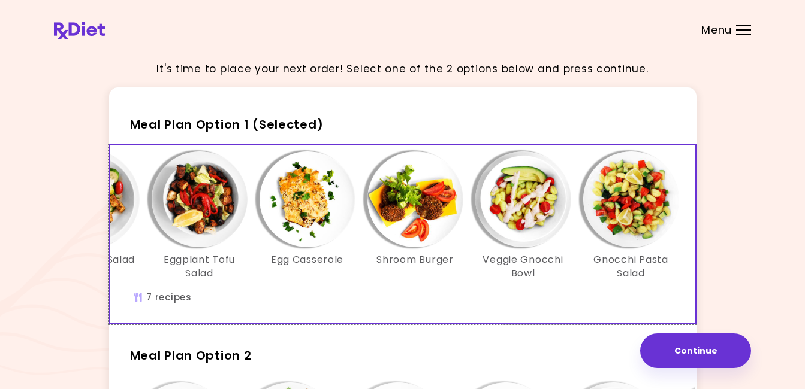
scroll to position [0, 206]
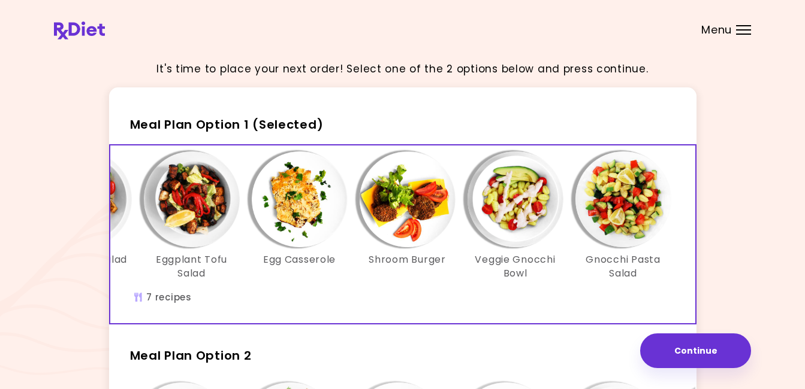
click at [390, 200] on img "Info - Shroom Burger - Meal Plan Option 1 (Selected)" at bounding box center [408, 200] width 96 height 96
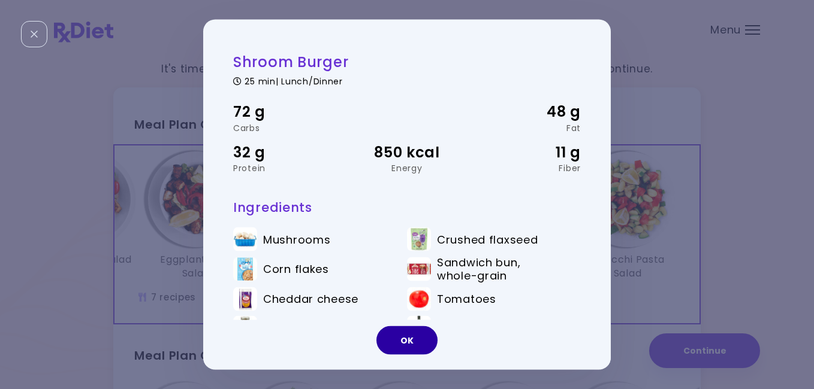
click at [405, 337] on button "OK" at bounding box center [406, 341] width 61 height 29
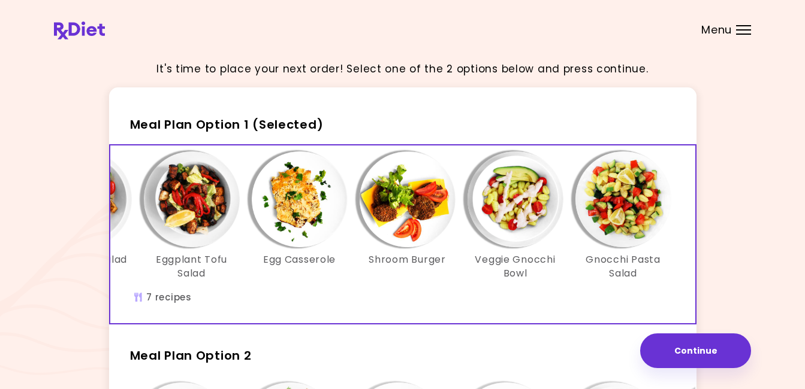
click at [517, 201] on img "Info - Veggie Gnocchi Bowl - Meal Plan Option 1 (Selected)" at bounding box center [515, 200] width 96 height 96
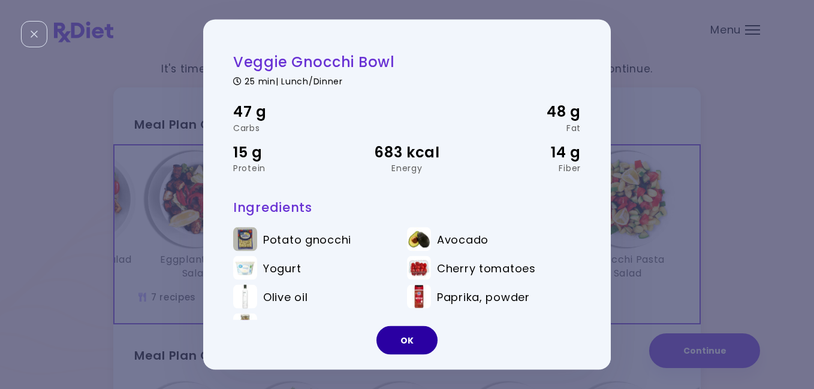
click at [392, 341] on button "OK" at bounding box center [406, 341] width 61 height 29
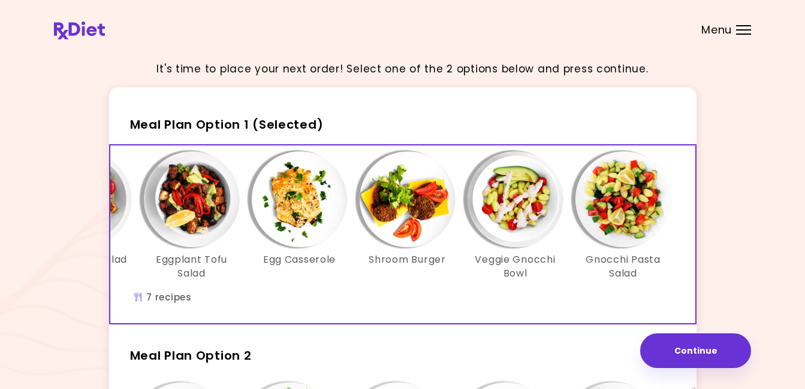
click at [612, 218] on img "Info - Gnocchi Pasta Salad - Meal Plan Option 1 (Selected)" at bounding box center [623, 200] width 96 height 96
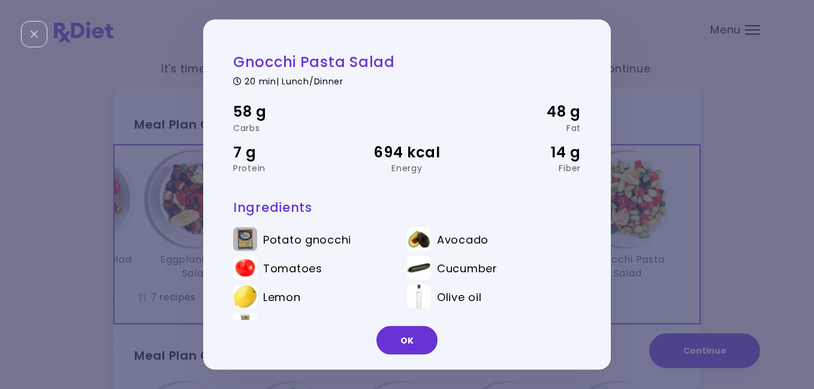
click at [167, 286] on div "Gnocchi Pasta Salad 20 min | Lunch/Dinner 58 g Carbs 48 g Fat 7 g Protein 694 k…" at bounding box center [407, 194] width 814 height 389
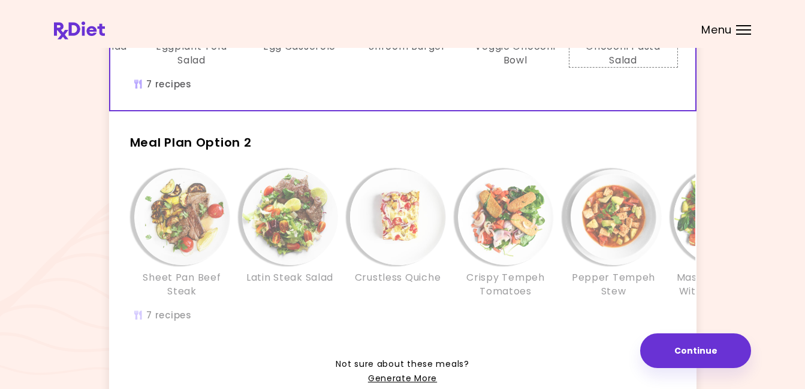
scroll to position [216, 0]
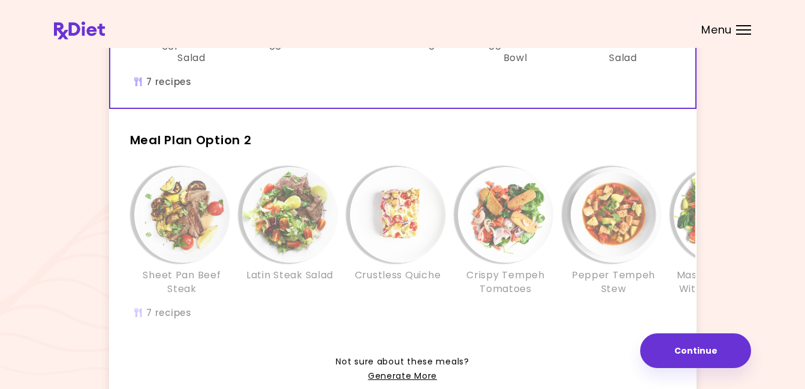
click at [279, 308] on div "Sheet Pan Beef Steak Latin Steak Salad Crustless Quiche Crispy Tempeh Tomatoes …" at bounding box center [505, 237] width 755 height 141
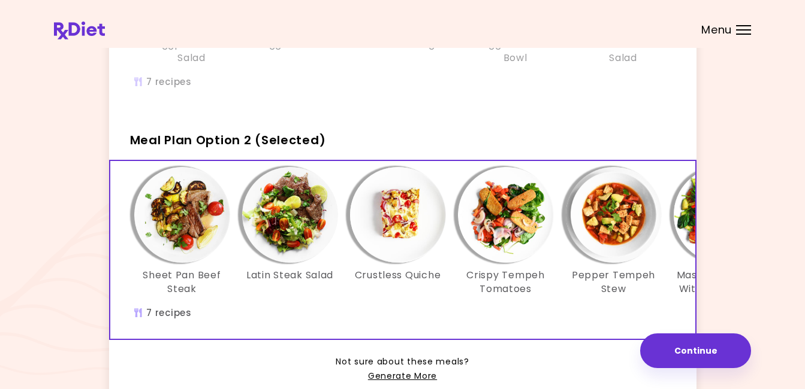
click at [410, 213] on img "Info - Crustless Quiche - Meal Plan Option 2 (Selected)" at bounding box center [398, 215] width 96 height 96
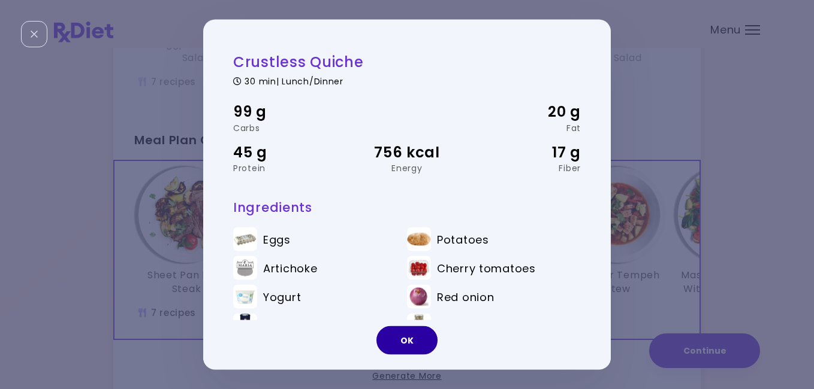
click at [405, 344] on button "OK" at bounding box center [406, 341] width 61 height 29
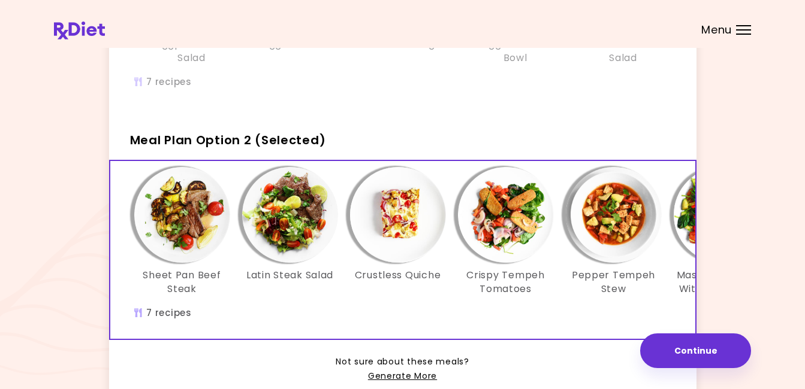
click at [290, 234] on img "Info - Latin Steak Salad - Meal Plan Option 2 (Selected)" at bounding box center [290, 215] width 96 height 96
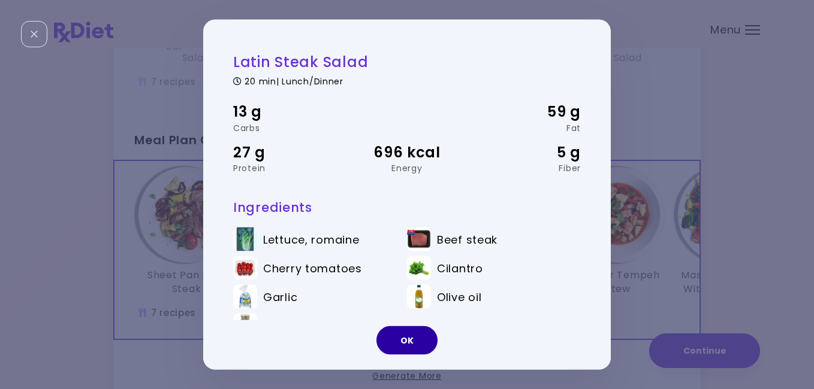
click at [409, 339] on button "OK" at bounding box center [406, 341] width 61 height 29
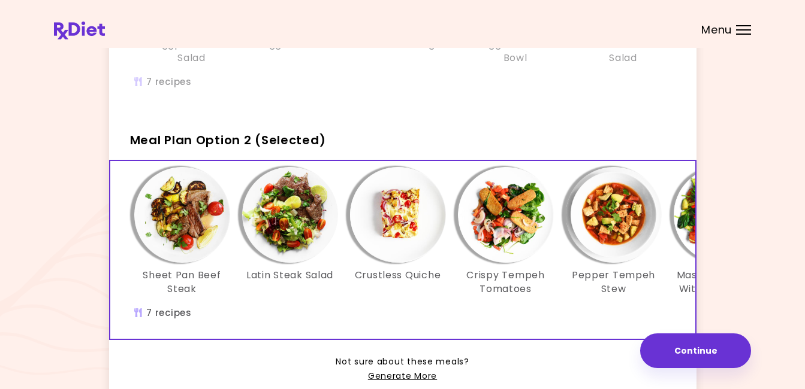
click at [183, 247] on img "Info - Sheet Pan Beef Steak - Meal Plan Option 2 (Selected)" at bounding box center [182, 215] width 96 height 96
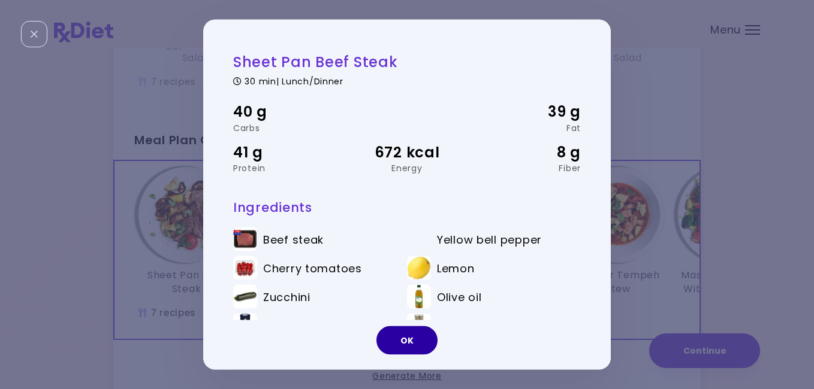
click at [398, 331] on button "OK" at bounding box center [406, 341] width 61 height 29
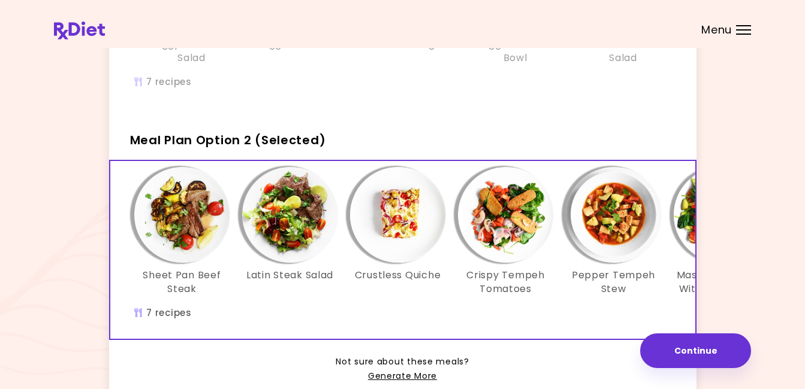
click at [485, 331] on div "Sheet Pan Beef Steak Latin Steak Salad Crustless Quiche Crispy Tempeh Tomatoes …" at bounding box center [505, 250] width 791 height 178
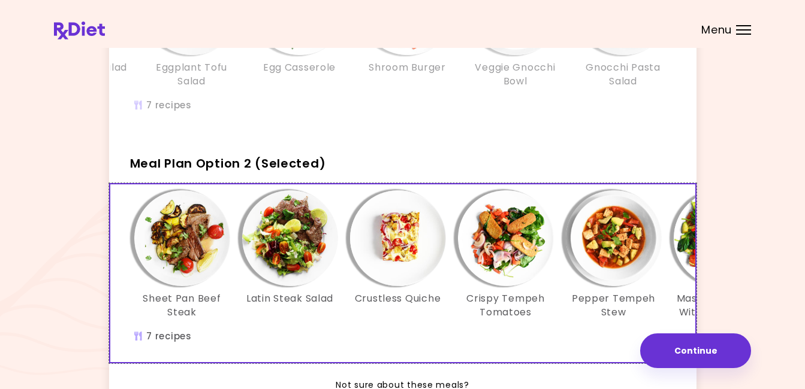
scroll to position [168, 0]
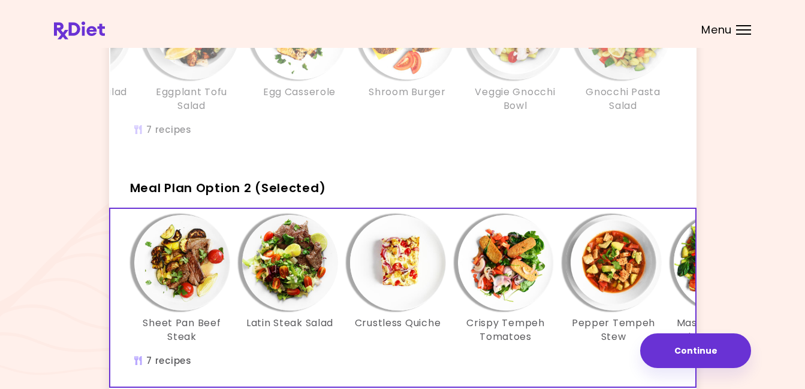
click at [752, 298] on div "It's time to place your next order! Select one of the 2 options below and press…" at bounding box center [402, 175] width 805 height 687
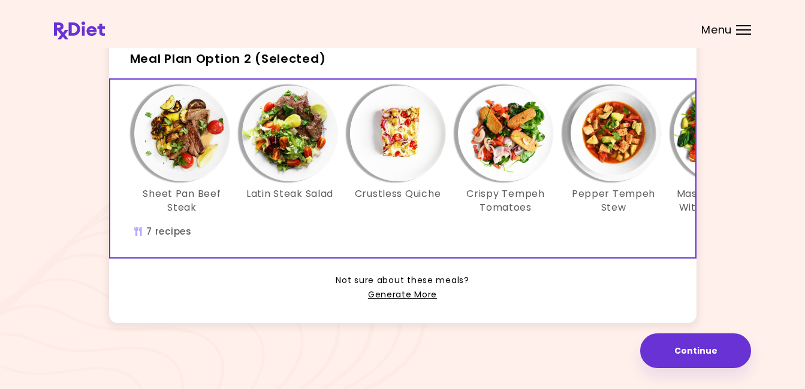
scroll to position [315, 0]
click at [403, 294] on link "Generate More" at bounding box center [402, 295] width 69 height 14
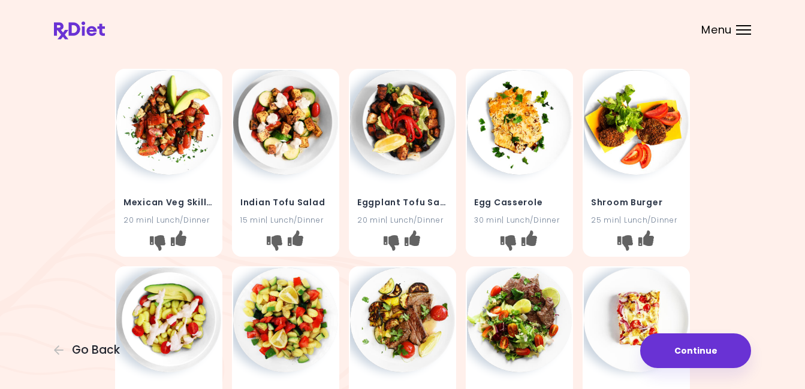
scroll to position [48, 0]
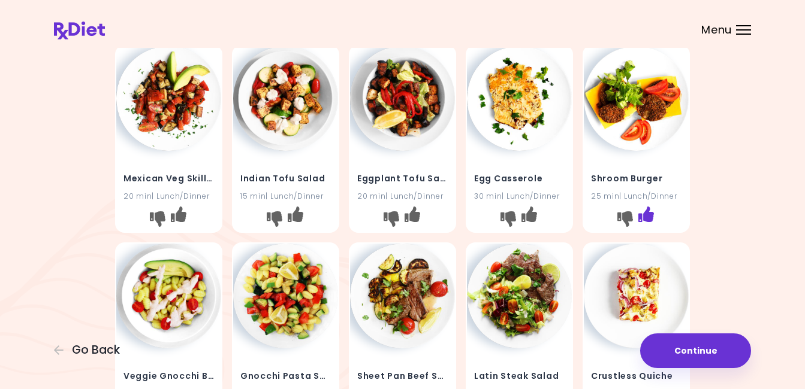
click at [646, 217] on icon "I like this recipe" at bounding box center [646, 215] width 16 height 16
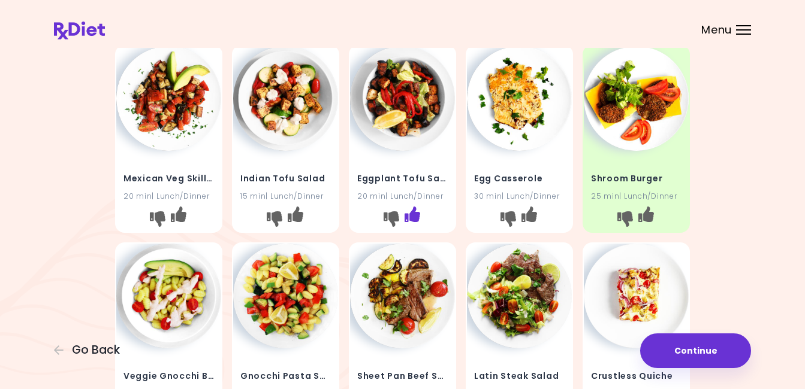
click at [413, 219] on icon "I like this recipe" at bounding box center [412, 215] width 16 height 16
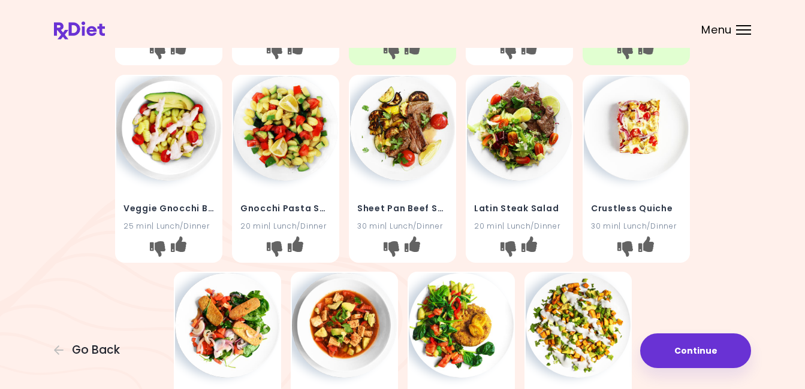
scroll to position [240, 0]
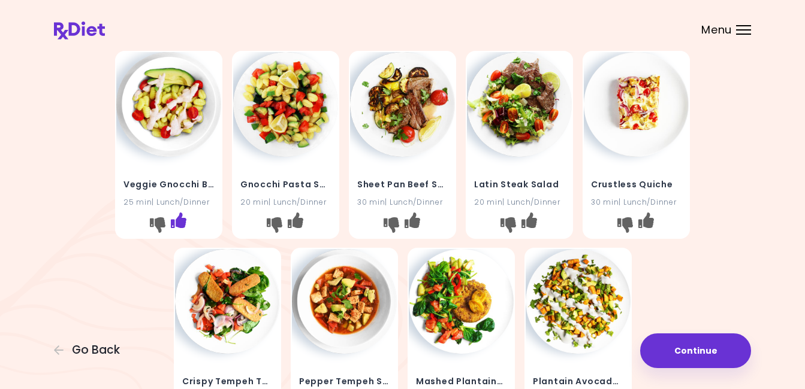
click at [176, 223] on icon "I like this recipe" at bounding box center [179, 220] width 16 height 16
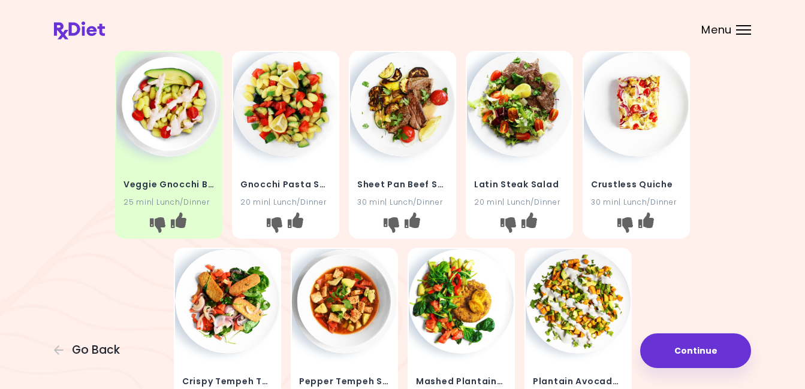
click at [161, 100] on img at bounding box center [168, 104] width 105 height 105
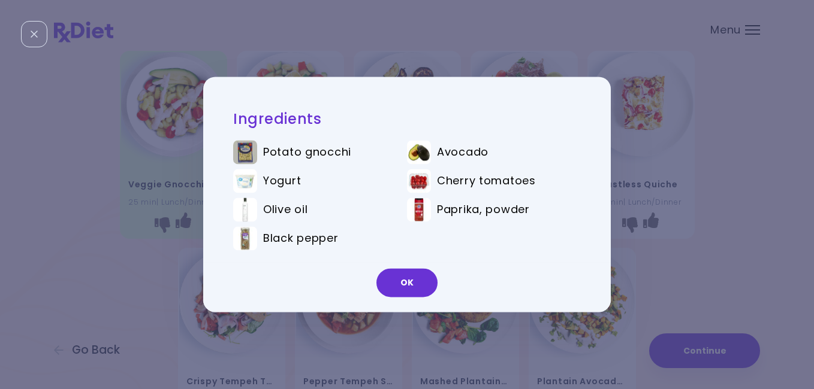
click at [120, 160] on div "Ingredients Potato gnocchi Avocado Yogurt Cherry tomatoes Olive oil Paprika, po…" at bounding box center [407, 194] width 814 height 389
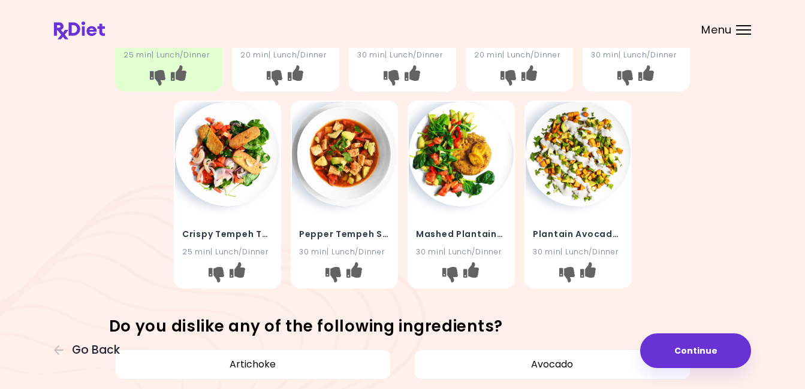
scroll to position [407, 0]
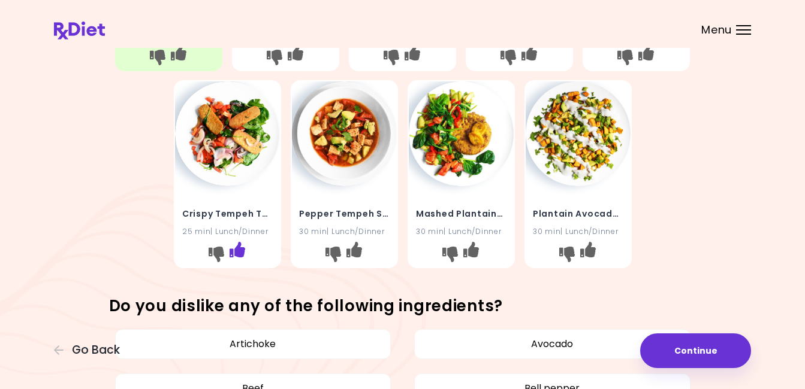
click at [236, 251] on icon "I like this recipe" at bounding box center [237, 250] width 16 height 16
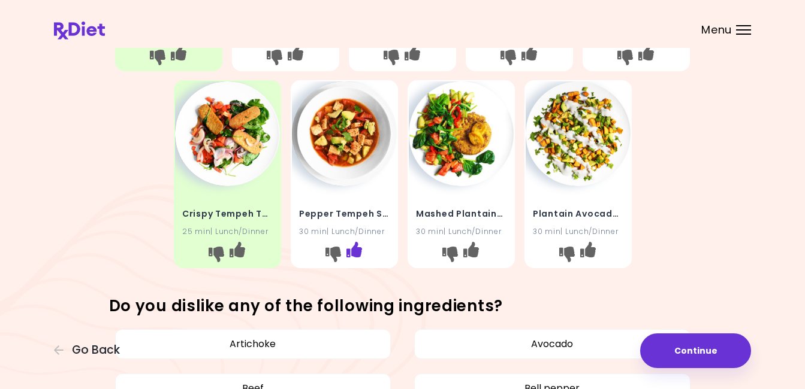
click at [360, 250] on icon "I like this recipe" at bounding box center [354, 250] width 16 height 16
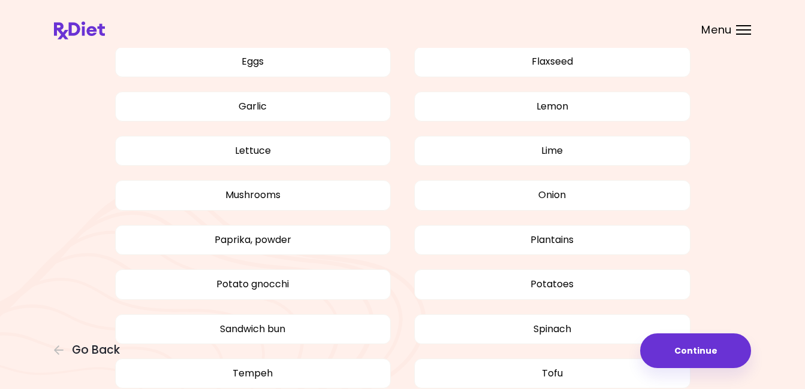
scroll to position [959, 0]
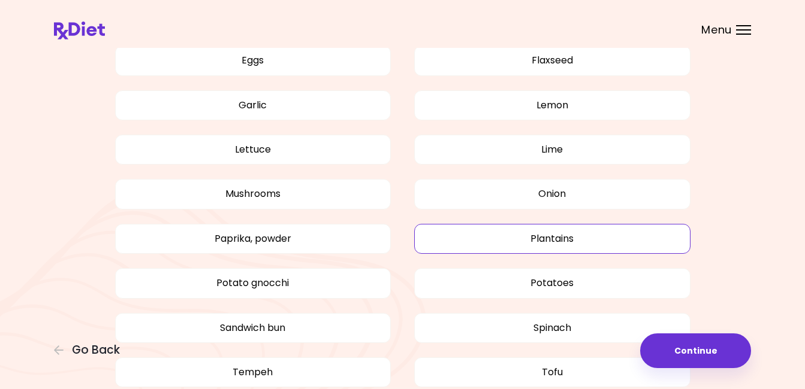
click at [654, 241] on button "Plantains" at bounding box center [552, 239] width 276 height 30
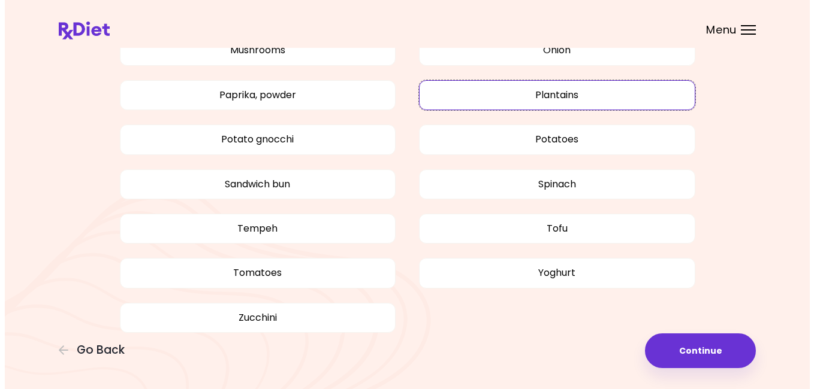
scroll to position [1119, 0]
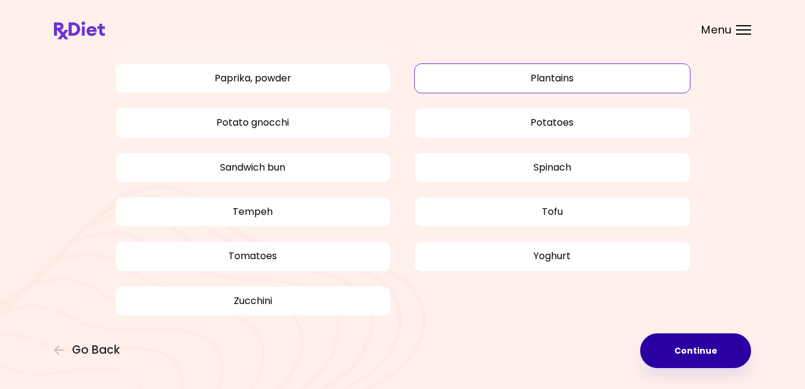
click at [687, 352] on button "Continue" at bounding box center [695, 351] width 111 height 35
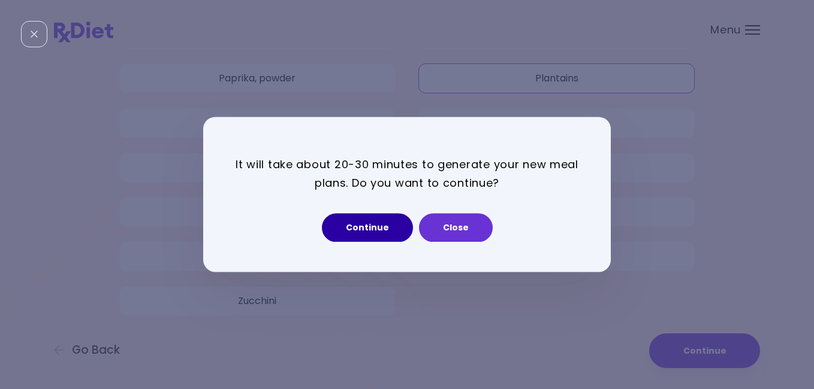
click at [383, 224] on button "Continue" at bounding box center [367, 228] width 91 height 29
select select "*"
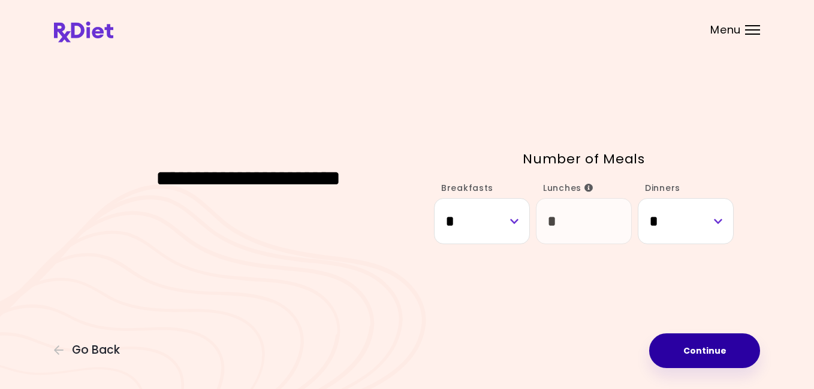
click at [728, 357] on button "Continue" at bounding box center [704, 351] width 111 height 35
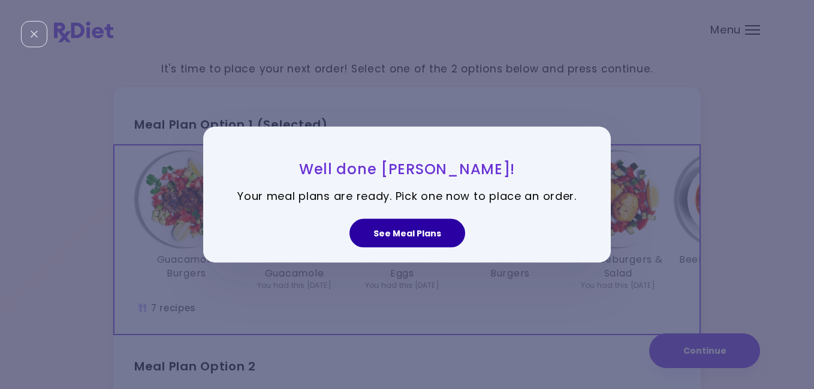
click at [415, 231] on button "See Meal Plans" at bounding box center [407, 233] width 116 height 29
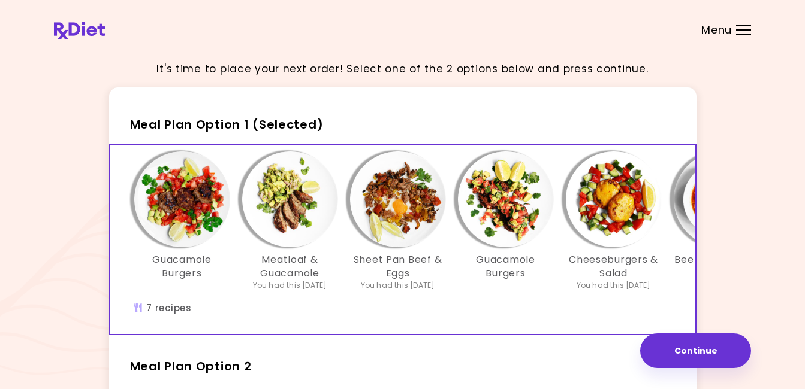
click at [207, 307] on div "Guacamole Burgers Meatloaf & Guacamole You had this [DATE] Sheet Pan Beef & Egg…" at bounding box center [505, 240] width 791 height 189
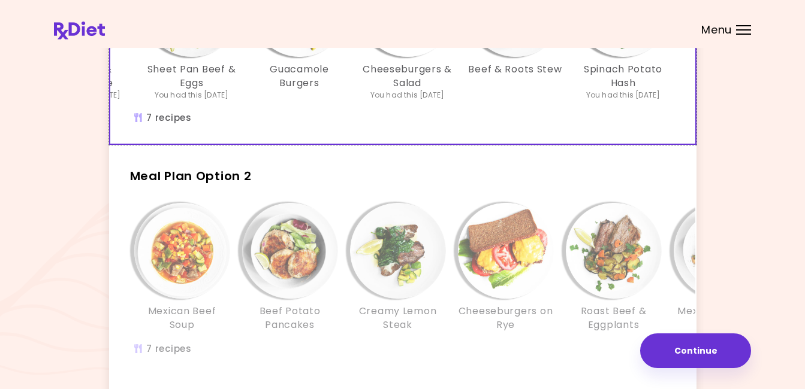
scroll to position [192, 0]
click at [207, 307] on div "Mexican Beef Soup" at bounding box center [182, 266] width 108 height 129
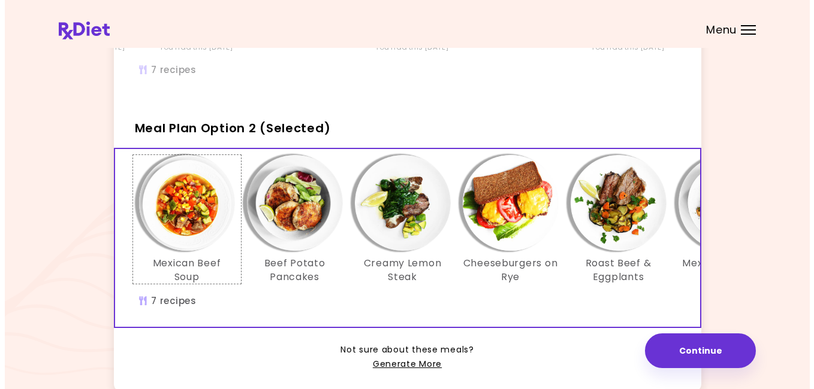
scroll to position [240, 0]
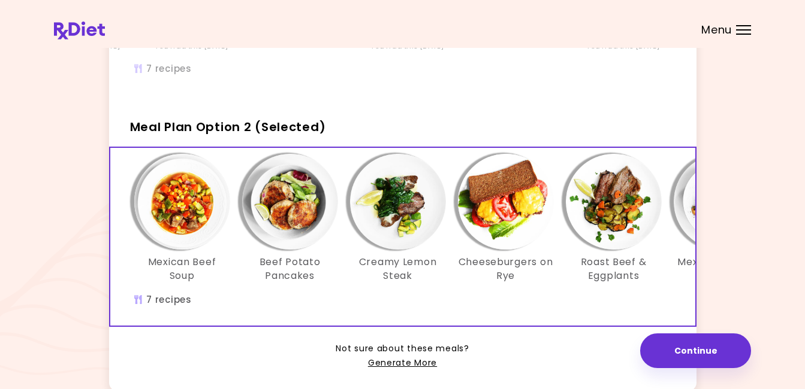
click at [182, 212] on img "Info - Mexican Beef Soup - Meal Plan Option 2 (Selected)" at bounding box center [182, 202] width 96 height 96
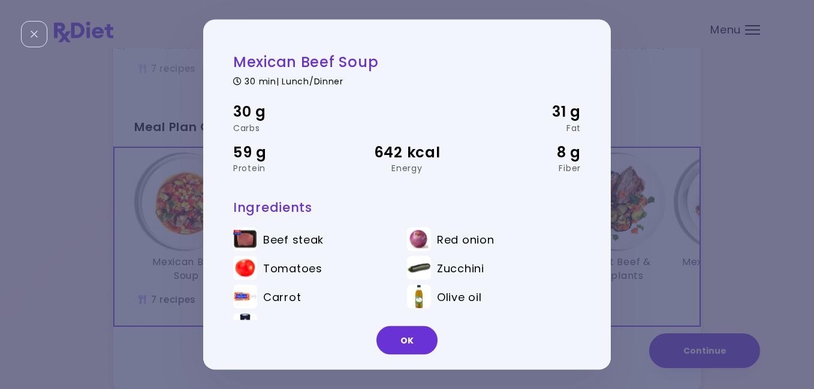
click at [121, 233] on div "Mexican Beef Soup 30 min | Lunch/Dinner 30 g Carbs 31 g Fat 59 g Protein 642 kc…" at bounding box center [407, 194] width 814 height 389
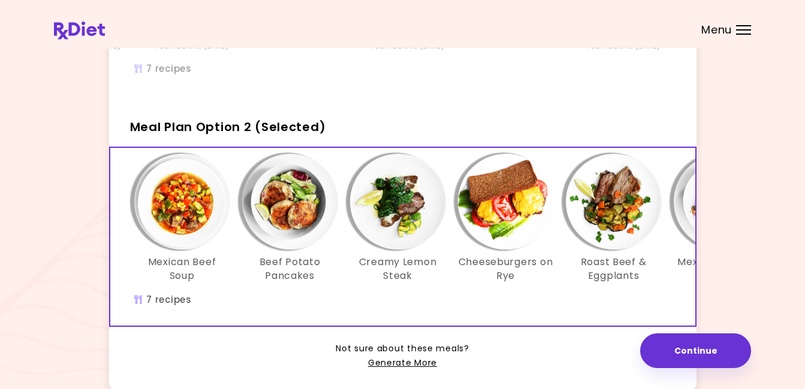
click at [298, 212] on img "Info - Beef Potato Pancakes - Meal Plan Option 2 (Selected)" at bounding box center [290, 202] width 96 height 96
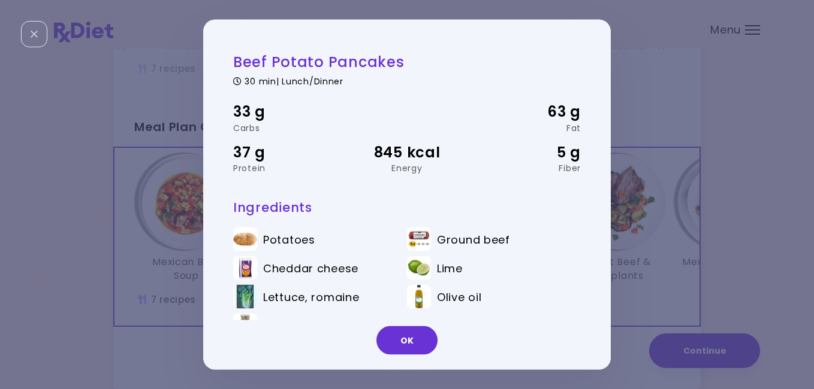
click at [182, 230] on div "Beef Potato Pancakes 30 min | Lunch/Dinner 33 g Carbs 63 g Fat 37 g Protein 845…" at bounding box center [407, 194] width 814 height 389
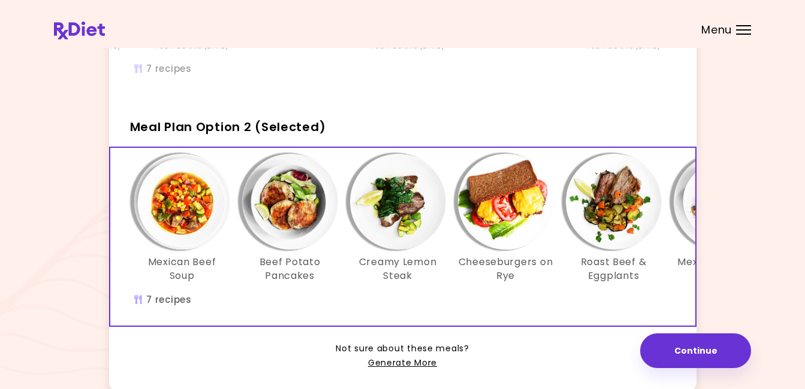
click at [187, 215] on img "Info - Mexican Beef Soup - Meal Plan Option 2 (Selected)" at bounding box center [182, 202] width 96 height 96
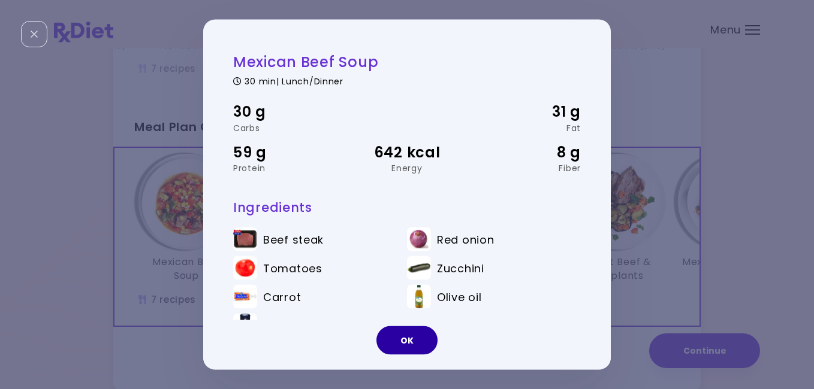
click at [414, 348] on button "OK" at bounding box center [406, 341] width 61 height 29
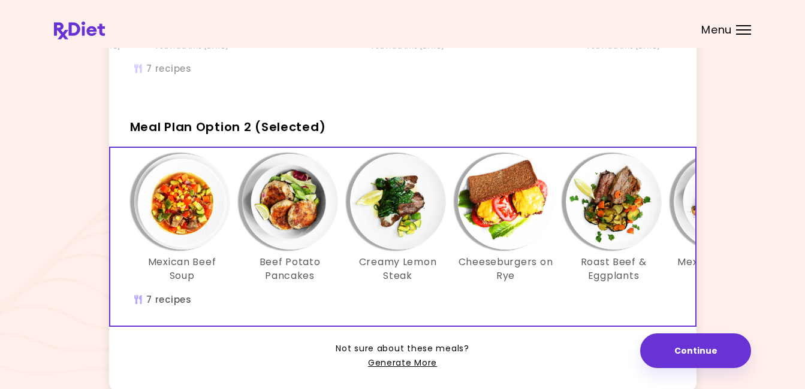
click at [280, 226] on img "Info - Beef Potato Pancakes - Meal Plan Option 2 (Selected)" at bounding box center [290, 202] width 96 height 96
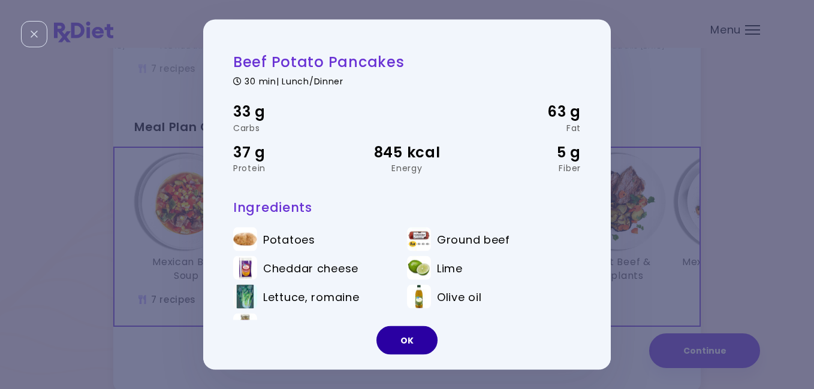
click at [392, 341] on button "OK" at bounding box center [406, 341] width 61 height 29
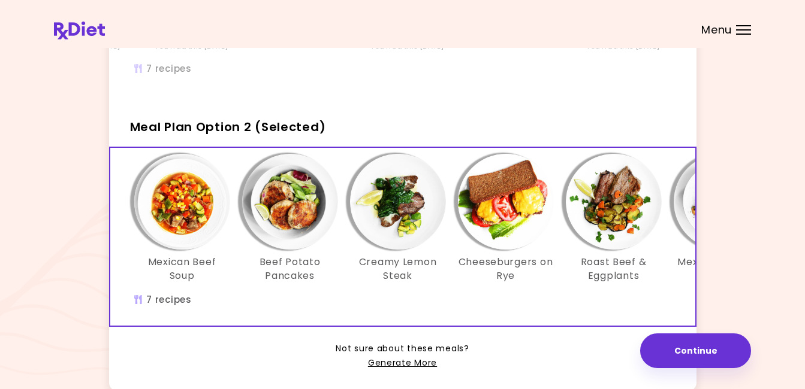
click at [388, 227] on img "Info - Creamy Lemon Steak - Meal Plan Option 2 (Selected)" at bounding box center [398, 202] width 96 height 96
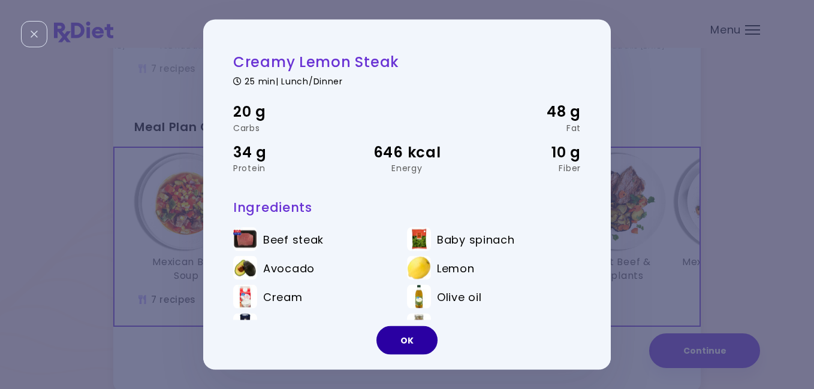
click at [406, 339] on button "OK" at bounding box center [406, 341] width 61 height 29
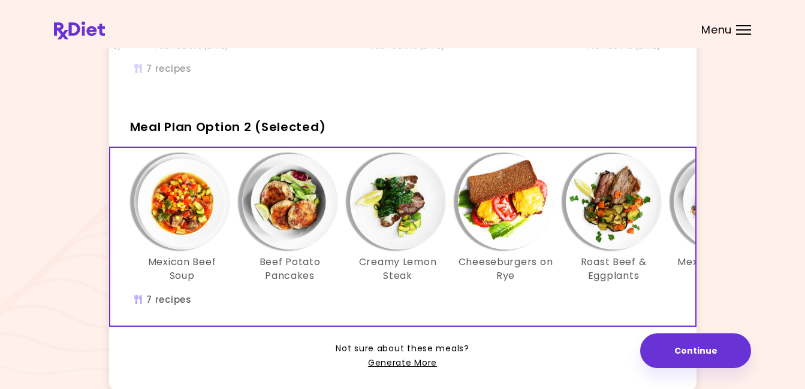
click at [505, 214] on img "Info - Cheeseburgers on Rye - Meal Plan Option 2 (Selected)" at bounding box center [506, 202] width 96 height 96
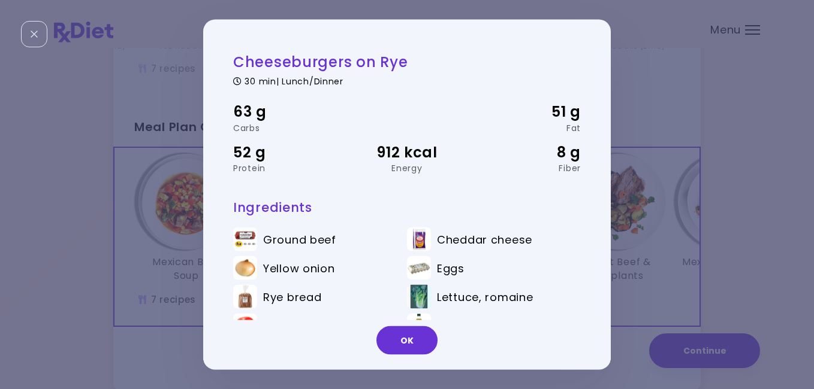
click at [561, 228] on li "Cheddar cheese" at bounding box center [494, 242] width 174 height 29
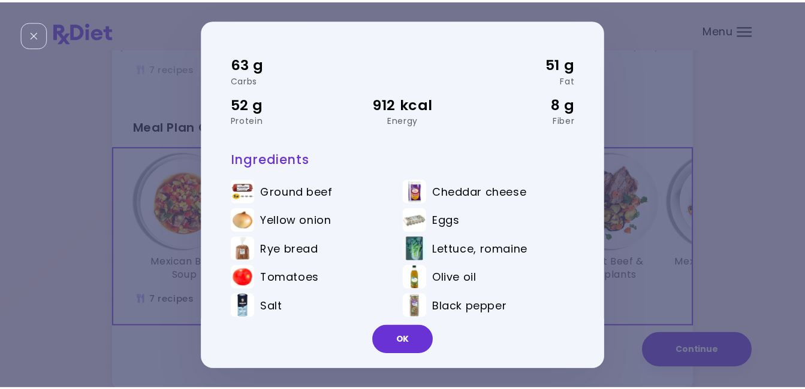
scroll to position [58, 0]
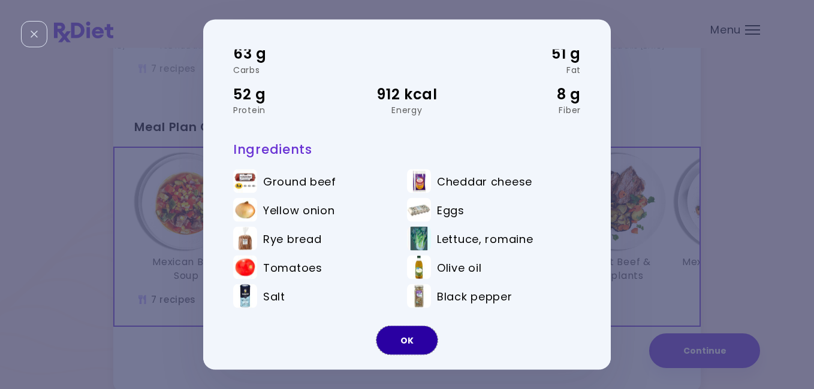
click at [409, 339] on button "OK" at bounding box center [406, 341] width 61 height 29
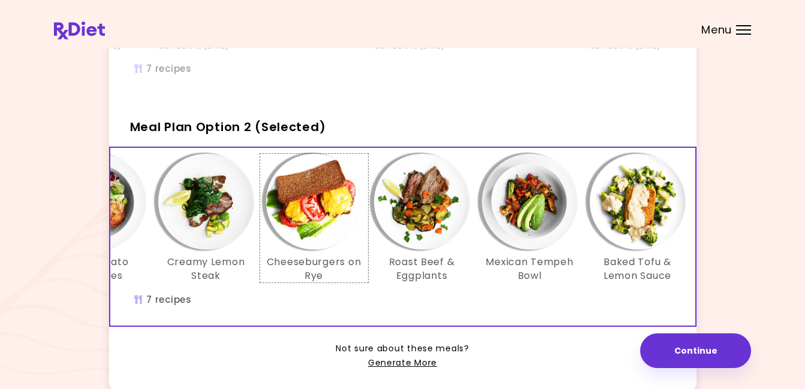
scroll to position [0, 206]
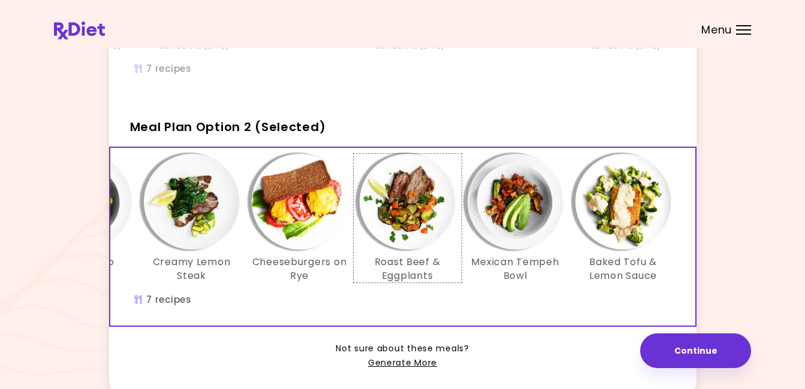
click at [397, 200] on img "Info - Roast Beef & Eggplants - Meal Plan Option 2 (Selected)" at bounding box center [408, 202] width 96 height 96
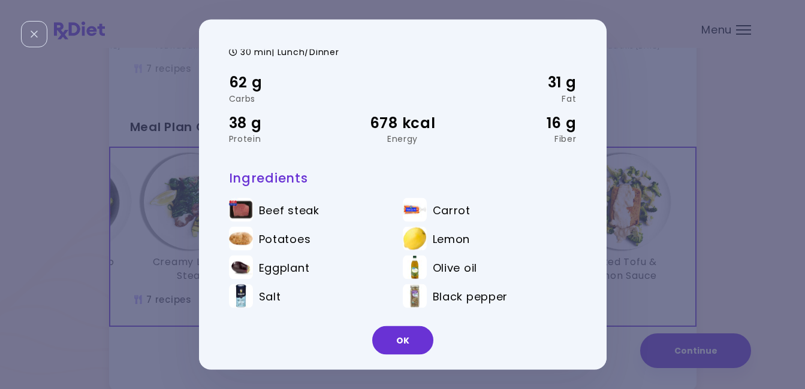
scroll to position [0, 0]
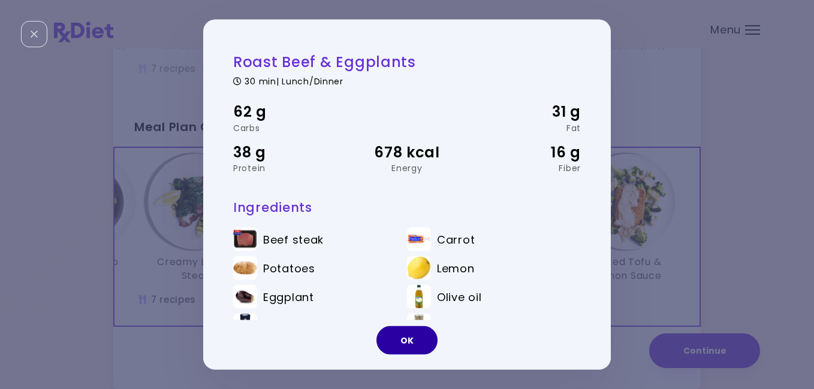
click at [409, 334] on button "OK" at bounding box center [406, 341] width 61 height 29
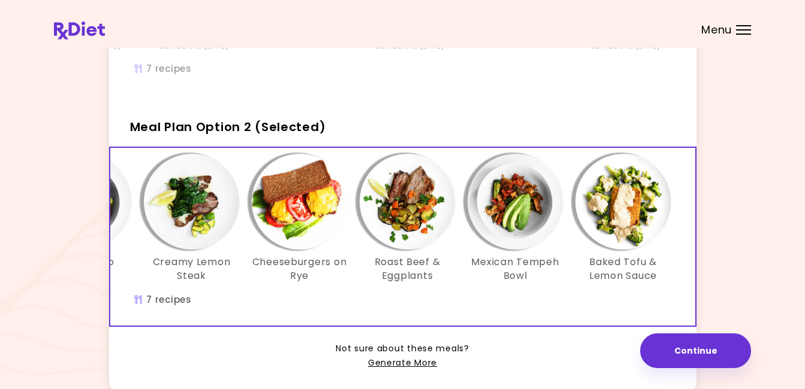
click at [512, 207] on img "Info - Mexican Tempeh Bowl - Meal Plan Option 2 (Selected)" at bounding box center [515, 202] width 96 height 96
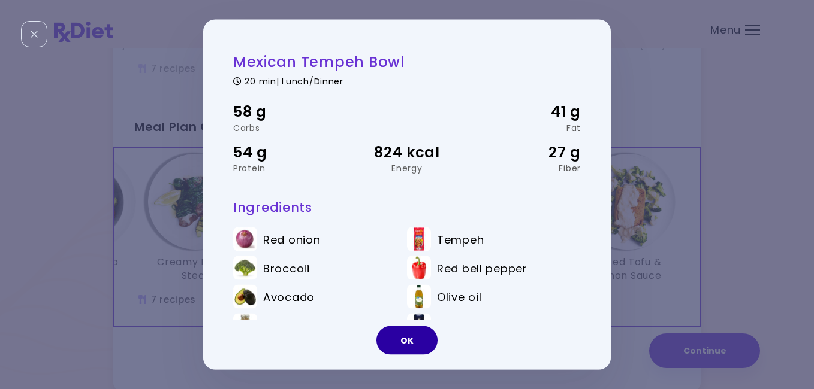
click at [400, 337] on button "OK" at bounding box center [406, 341] width 61 height 29
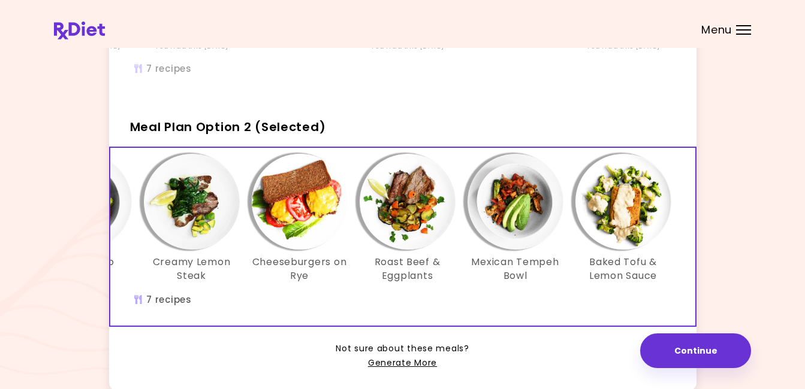
click at [638, 207] on img "Info - Baked Tofu & Lemon Sauce - Meal Plan Option 2 (Selected)" at bounding box center [623, 202] width 96 height 96
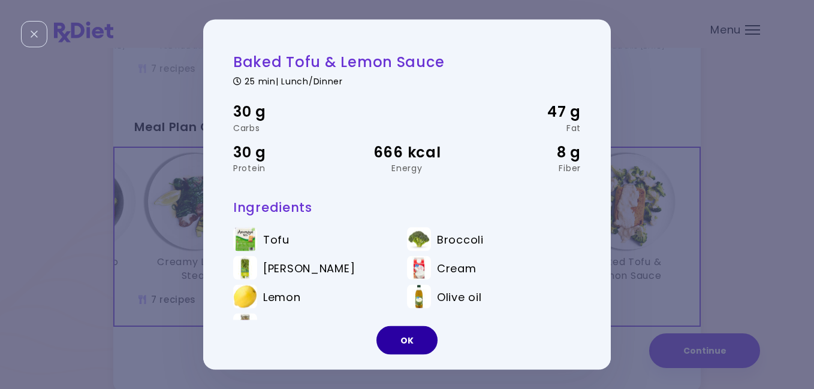
click at [405, 339] on button "OK" at bounding box center [406, 341] width 61 height 29
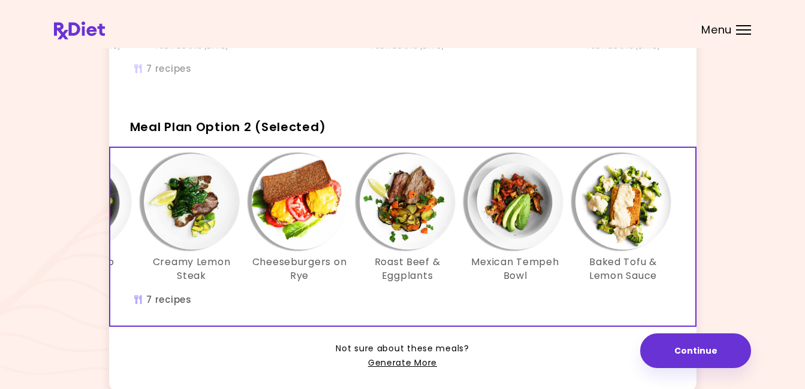
click at [425, 275] on h3 "Roast Beef & Eggplants" at bounding box center [408, 269] width 96 height 27
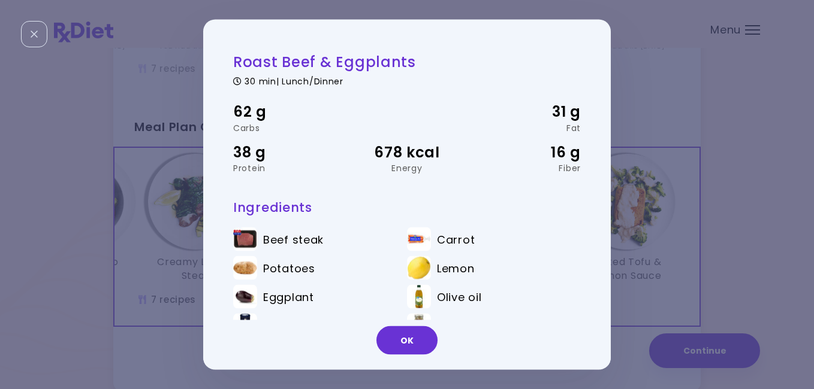
click at [663, 279] on div "Roast Beef & Eggplants 30 min | Lunch/Dinner 62 g Carbs 31 g Fat 38 g Protein 6…" at bounding box center [407, 194] width 814 height 389
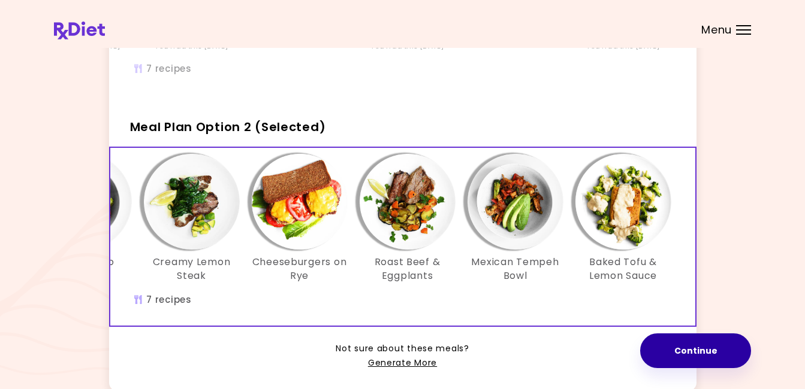
click at [713, 350] on button "Continue" at bounding box center [695, 351] width 111 height 35
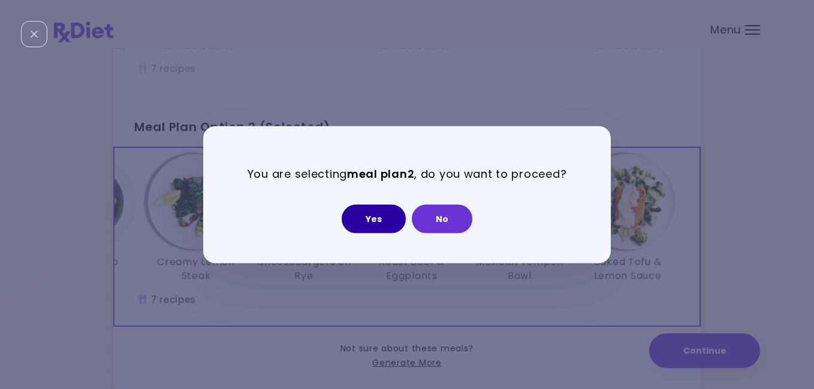
click at [366, 221] on button "Yes" at bounding box center [374, 218] width 64 height 29
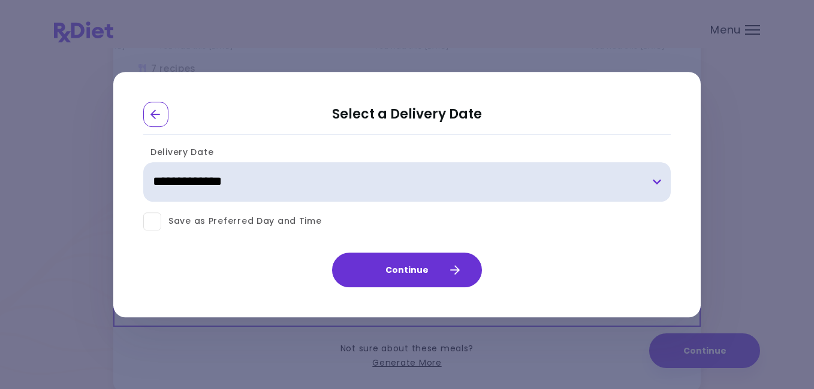
click at [657, 182] on select "**********" at bounding box center [406, 182] width 527 height 40
select select "**********"
click at [143, 162] on select "**********" at bounding box center [406, 182] width 527 height 40
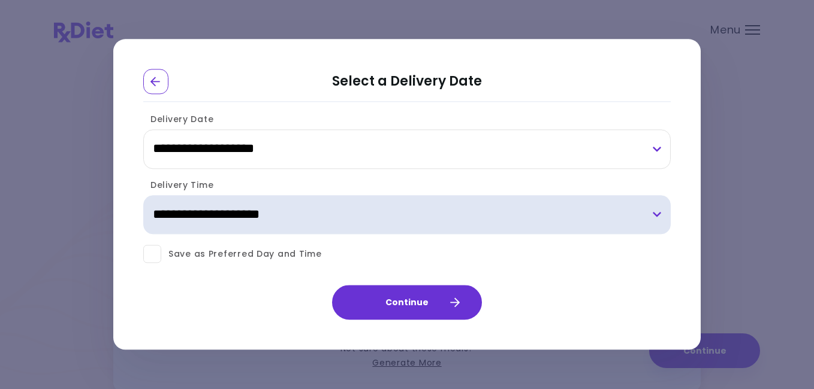
click at [658, 215] on select "**********" at bounding box center [406, 215] width 527 height 40
select select "*"
click at [143, 195] on select "**********" at bounding box center [406, 215] width 527 height 40
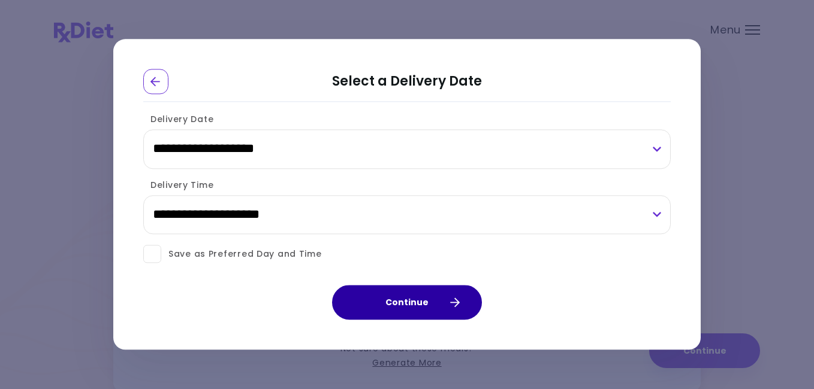
click at [411, 298] on button "Continue" at bounding box center [407, 303] width 150 height 35
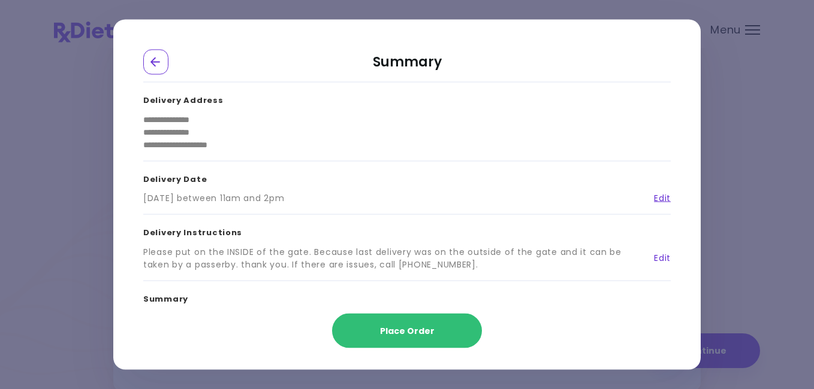
click at [658, 256] on link "Edit" at bounding box center [658, 258] width 26 height 13
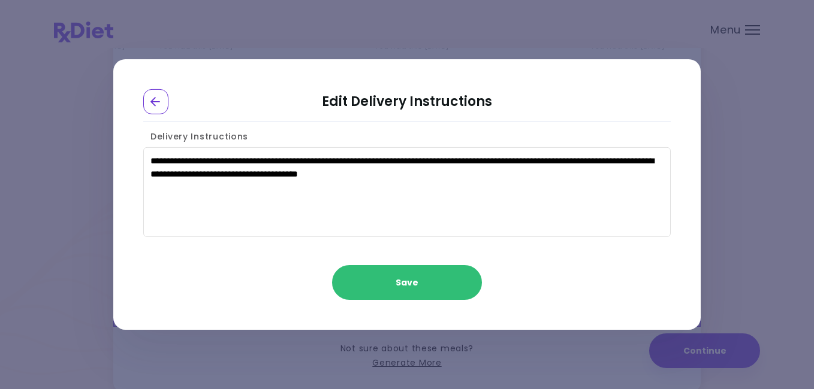
click at [370, 161] on textarea "**********" at bounding box center [406, 192] width 527 height 90
click at [312, 161] on textarea "**********" at bounding box center [406, 192] width 527 height 90
click at [307, 160] on textarea "**********" at bounding box center [406, 192] width 527 height 90
click at [375, 161] on textarea "**********" at bounding box center [406, 192] width 527 height 90
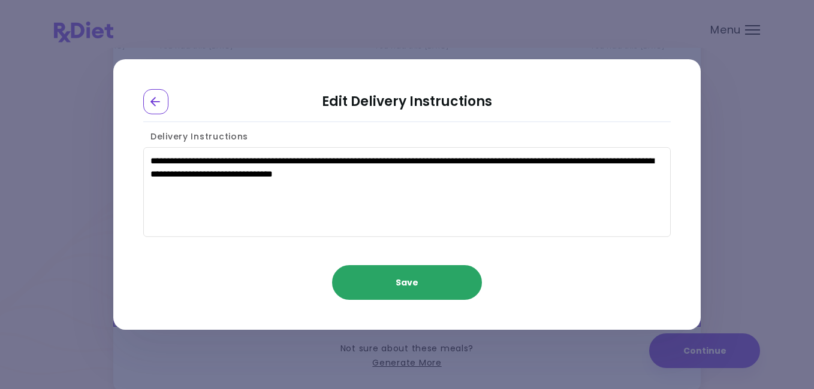
type textarea "**********"
click at [414, 277] on button "Save" at bounding box center [407, 282] width 150 height 35
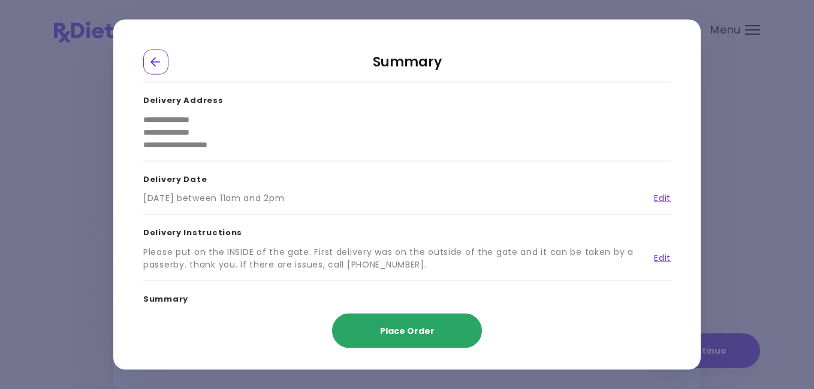
click at [416, 328] on span "Place Order" at bounding box center [407, 331] width 55 height 12
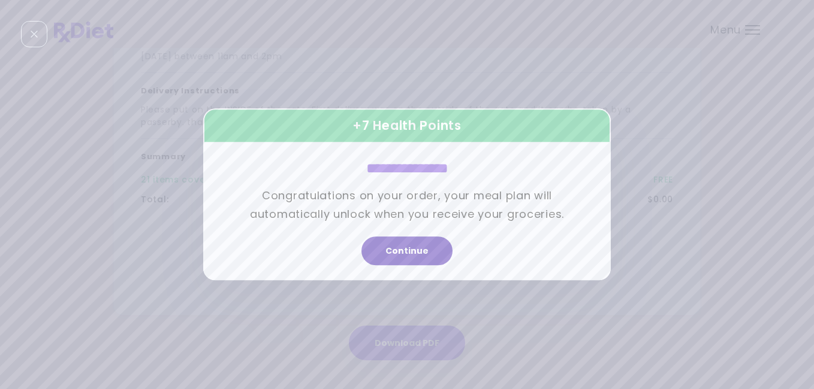
click at [409, 247] on button "Continue" at bounding box center [406, 251] width 91 height 29
